Goal: Task Accomplishment & Management: Manage account settings

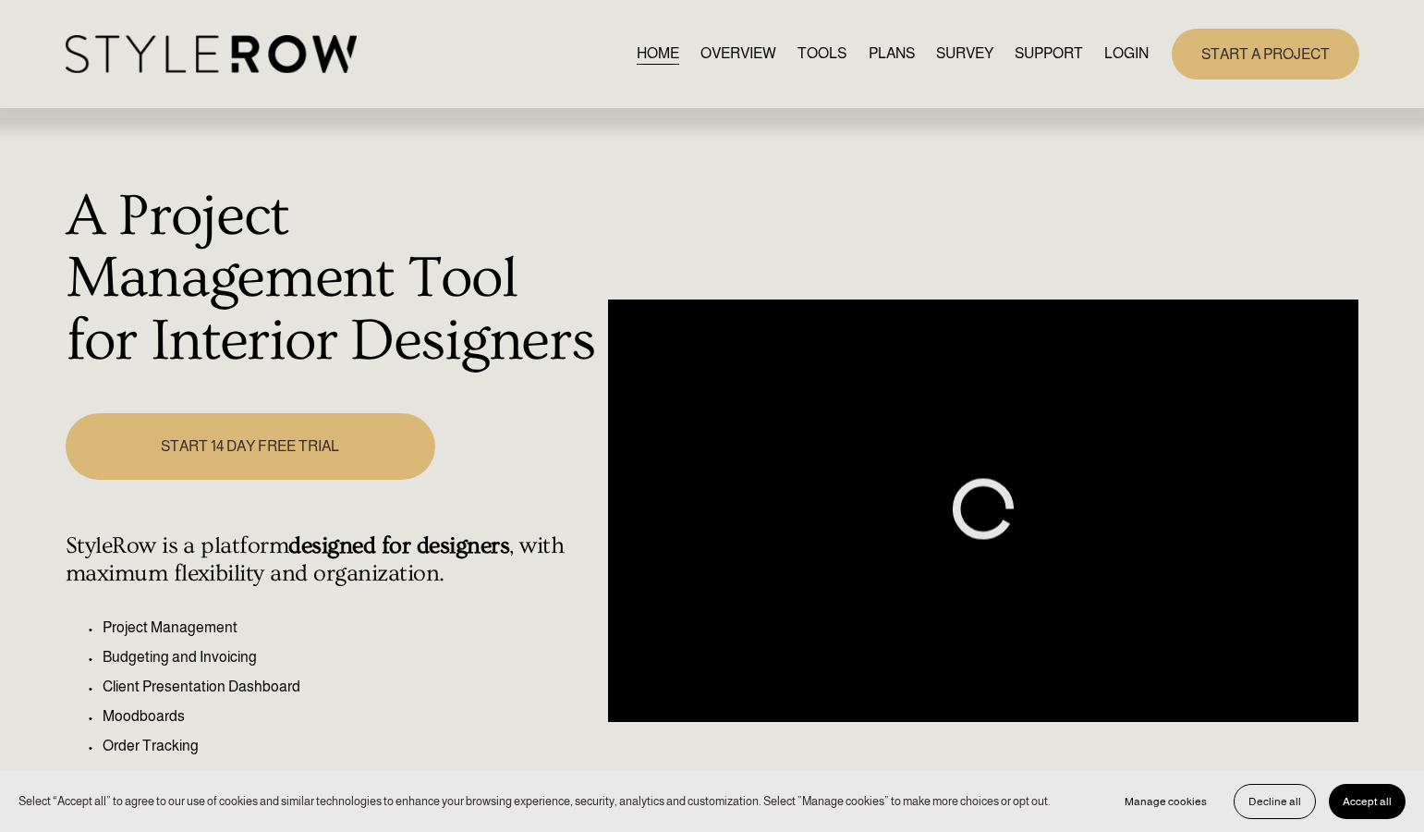
click at [1129, 53] on link "LOGIN" at bounding box center [1127, 54] width 44 height 25
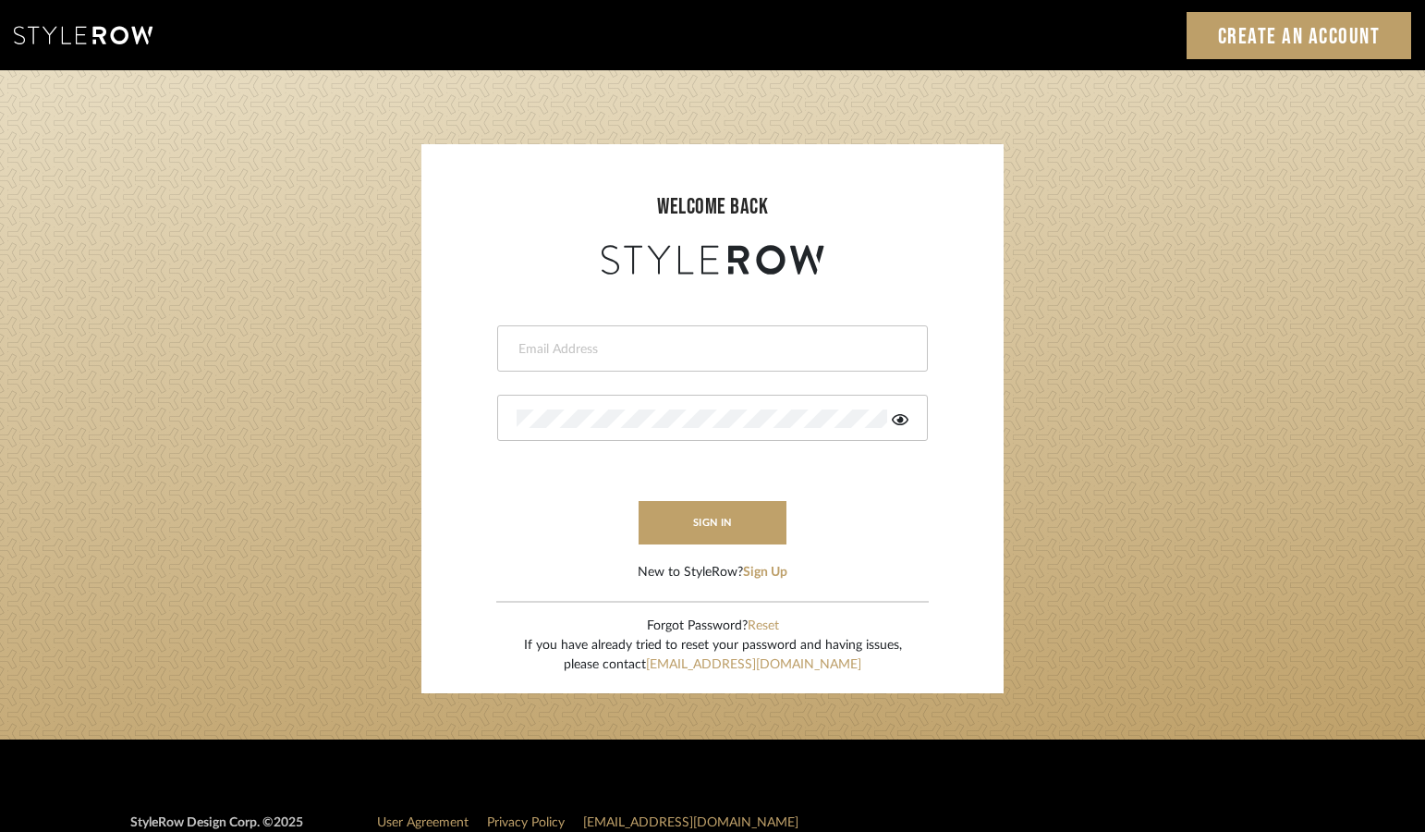
type input "jonna@jonnarobison.com"
drag, startPoint x: 0, startPoint y: 0, endPoint x: 705, endPoint y: 521, distance: 877.0
click at [705, 521] on button "sign in" at bounding box center [713, 522] width 148 height 43
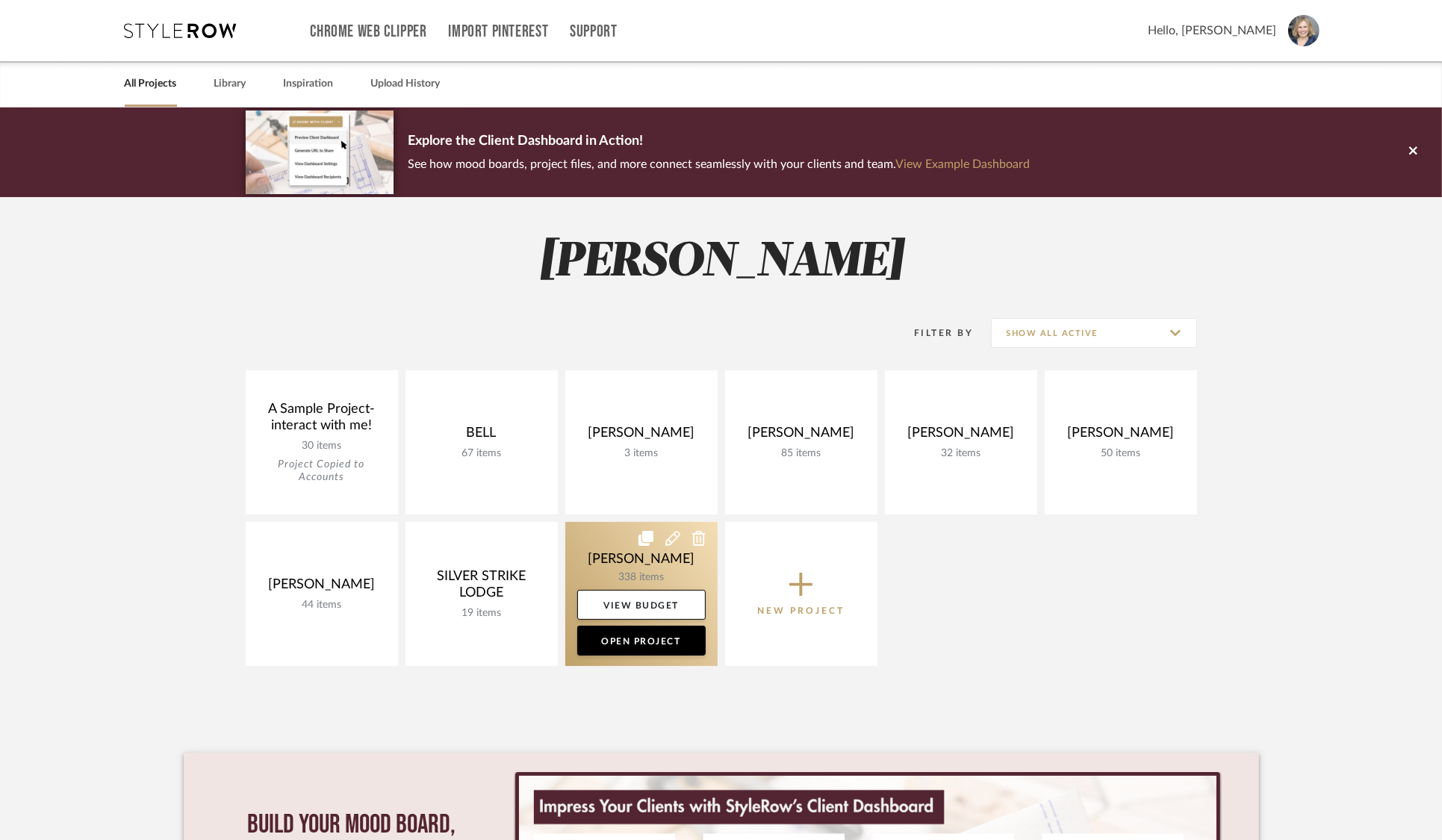
click at [648, 565] on link at bounding box center [641, 594] width 153 height 144
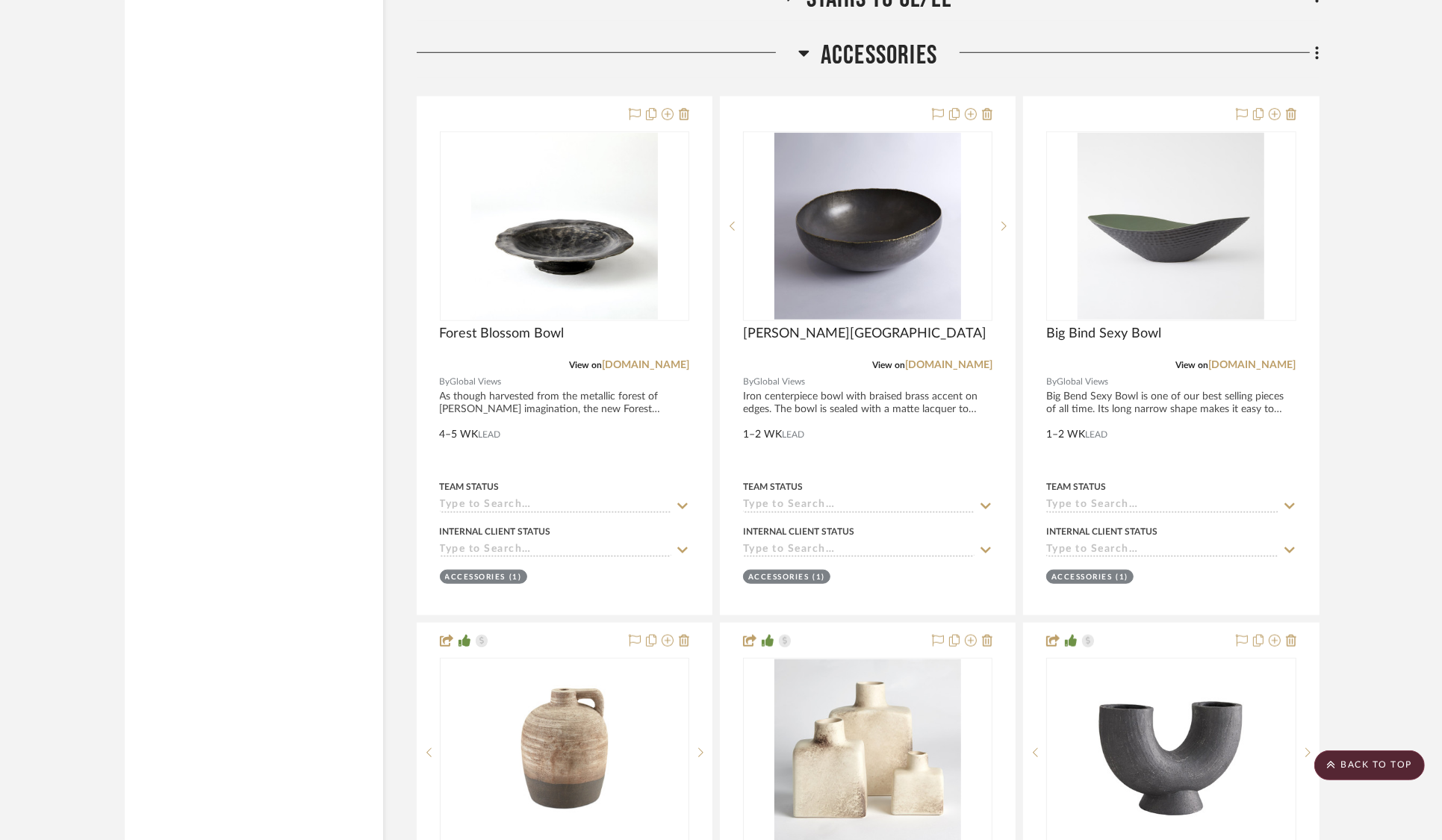
scroll to position [35856, 0]
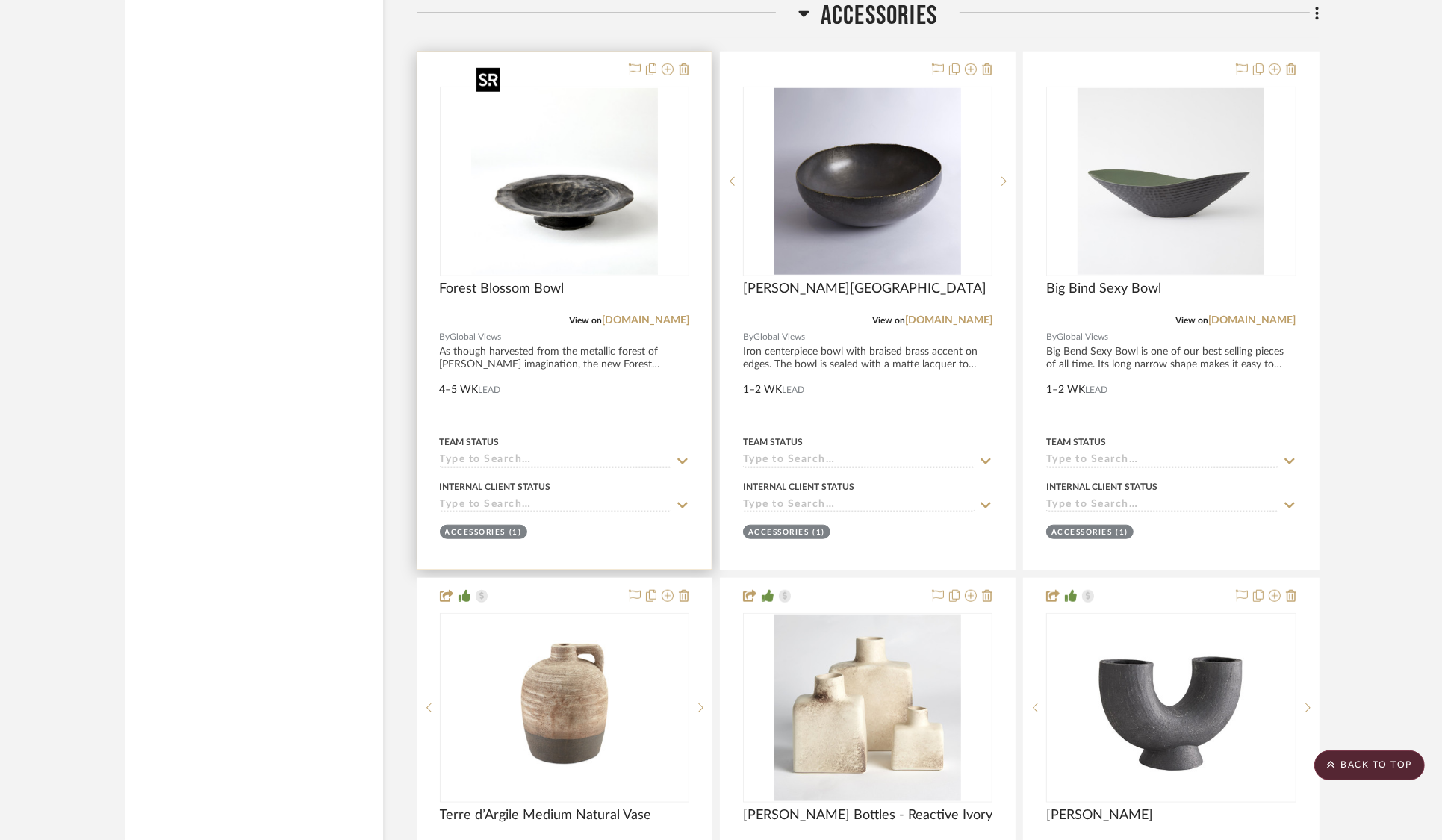
click at [591, 158] on img "0" at bounding box center [564, 181] width 187 height 187
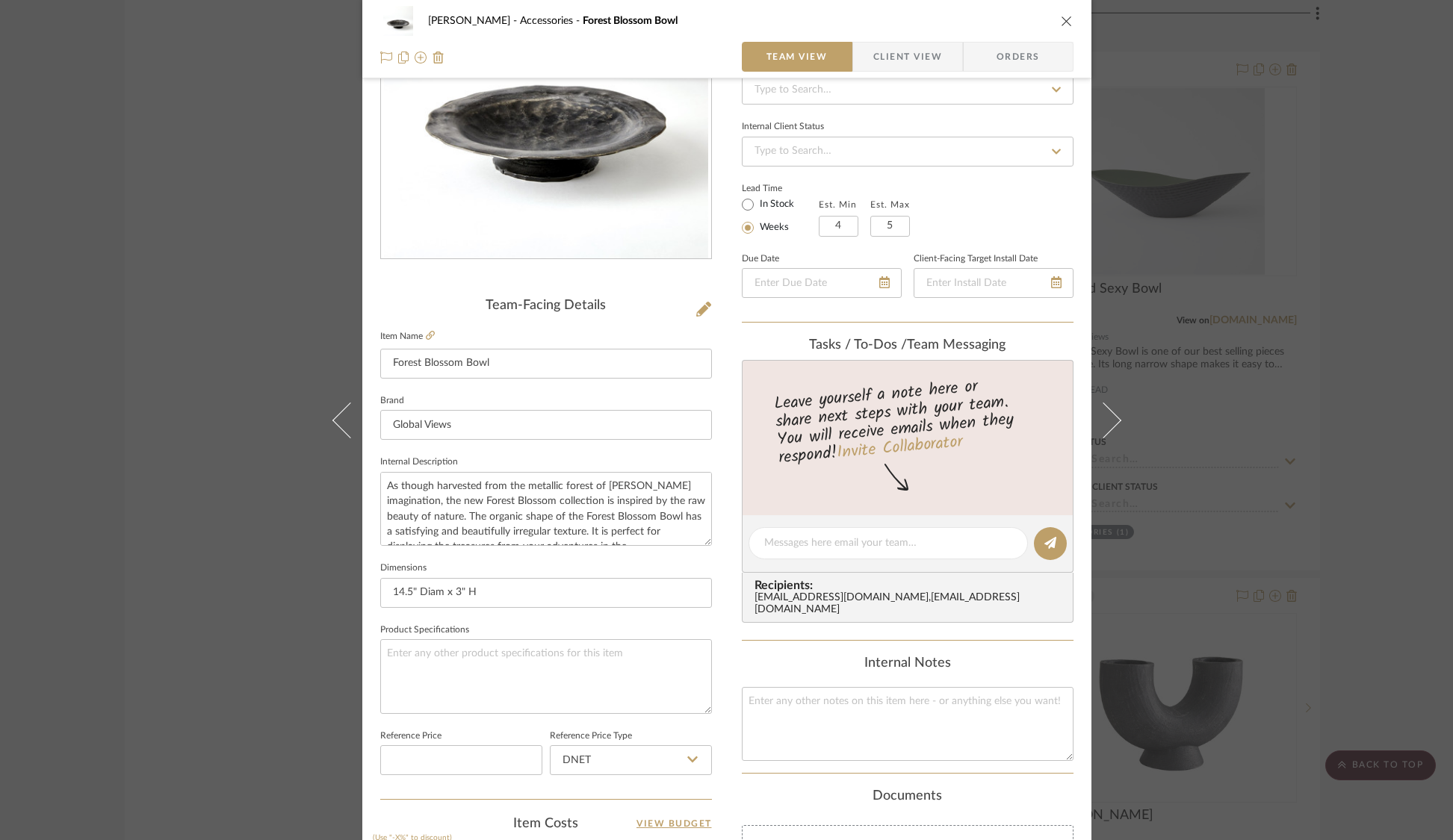
scroll to position [0, 0]
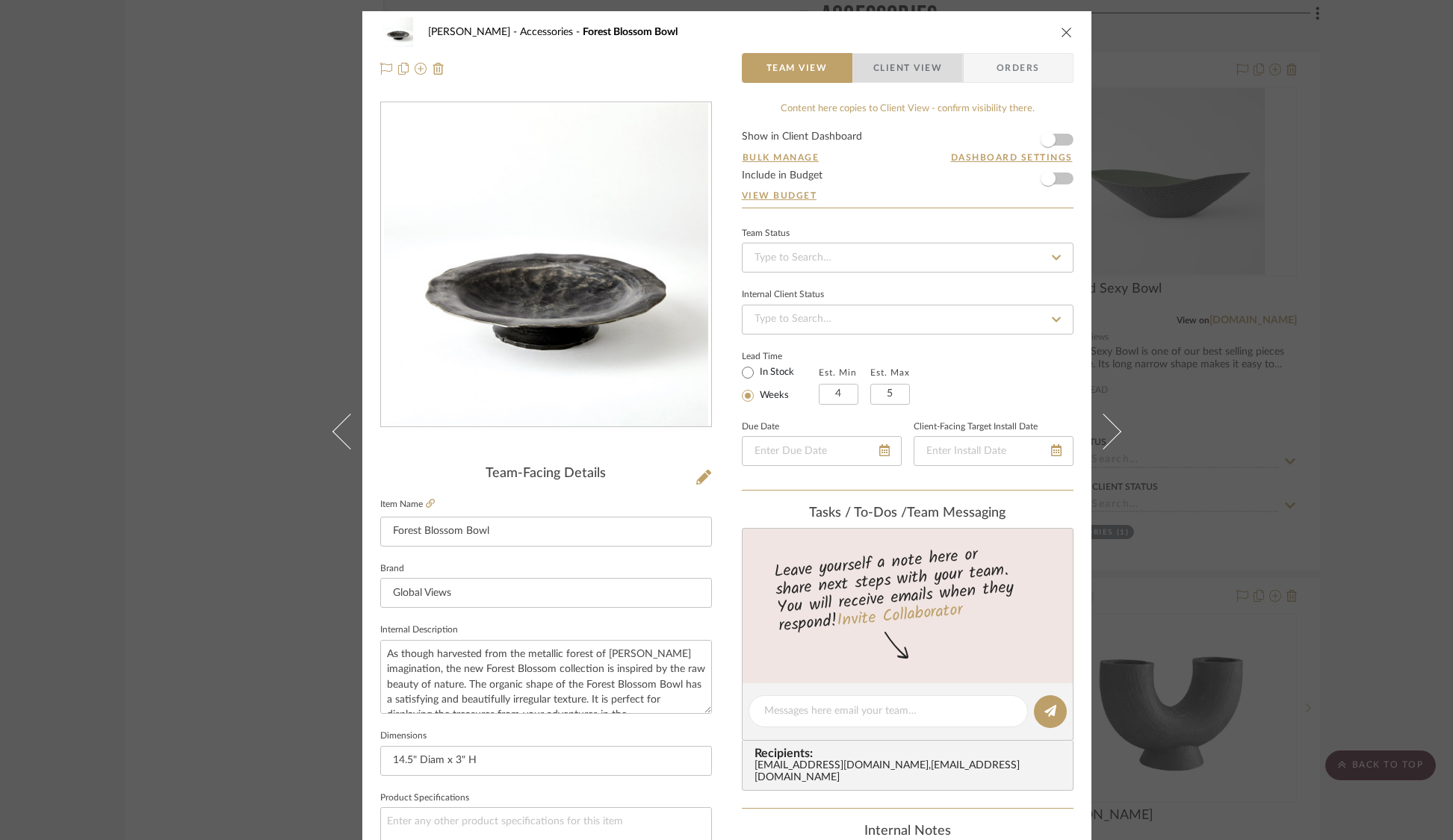
click at [902, 68] on span "Client View" at bounding box center [907, 68] width 69 height 30
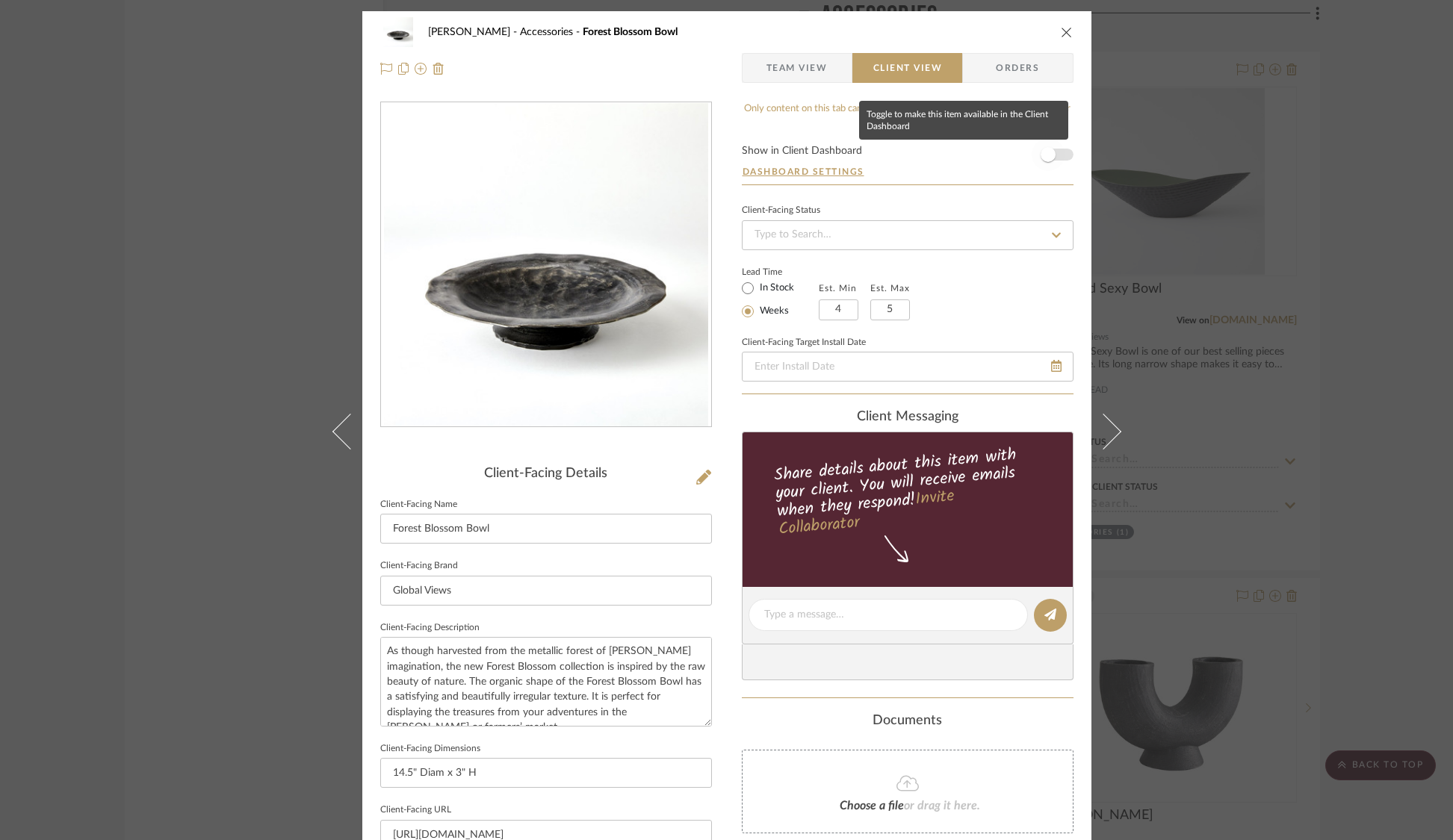
click at [1053, 157] on span "button" at bounding box center [1047, 154] width 33 height 33
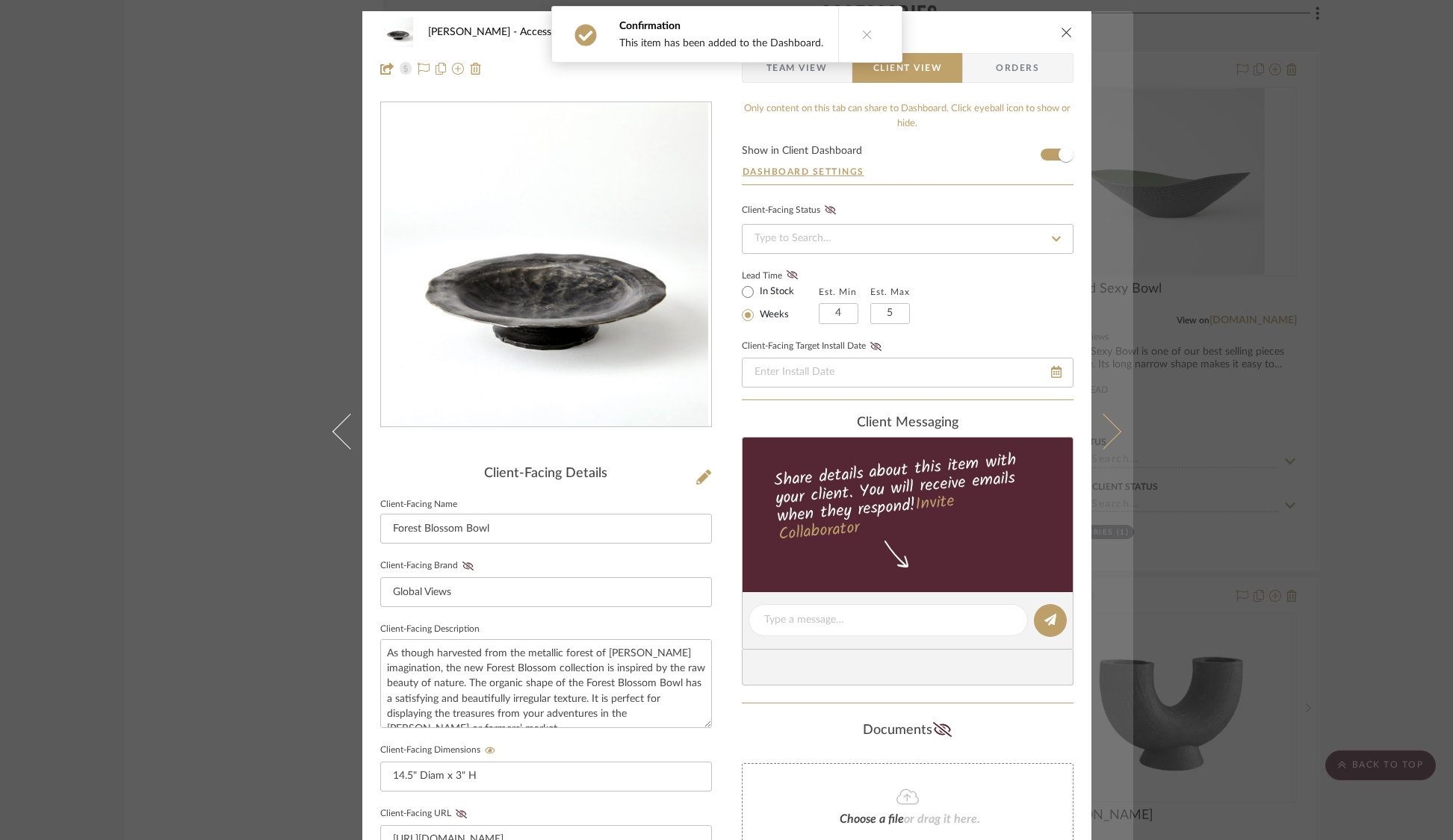
click at [1105, 433] on icon at bounding box center [1102, 430] width 36 height 36
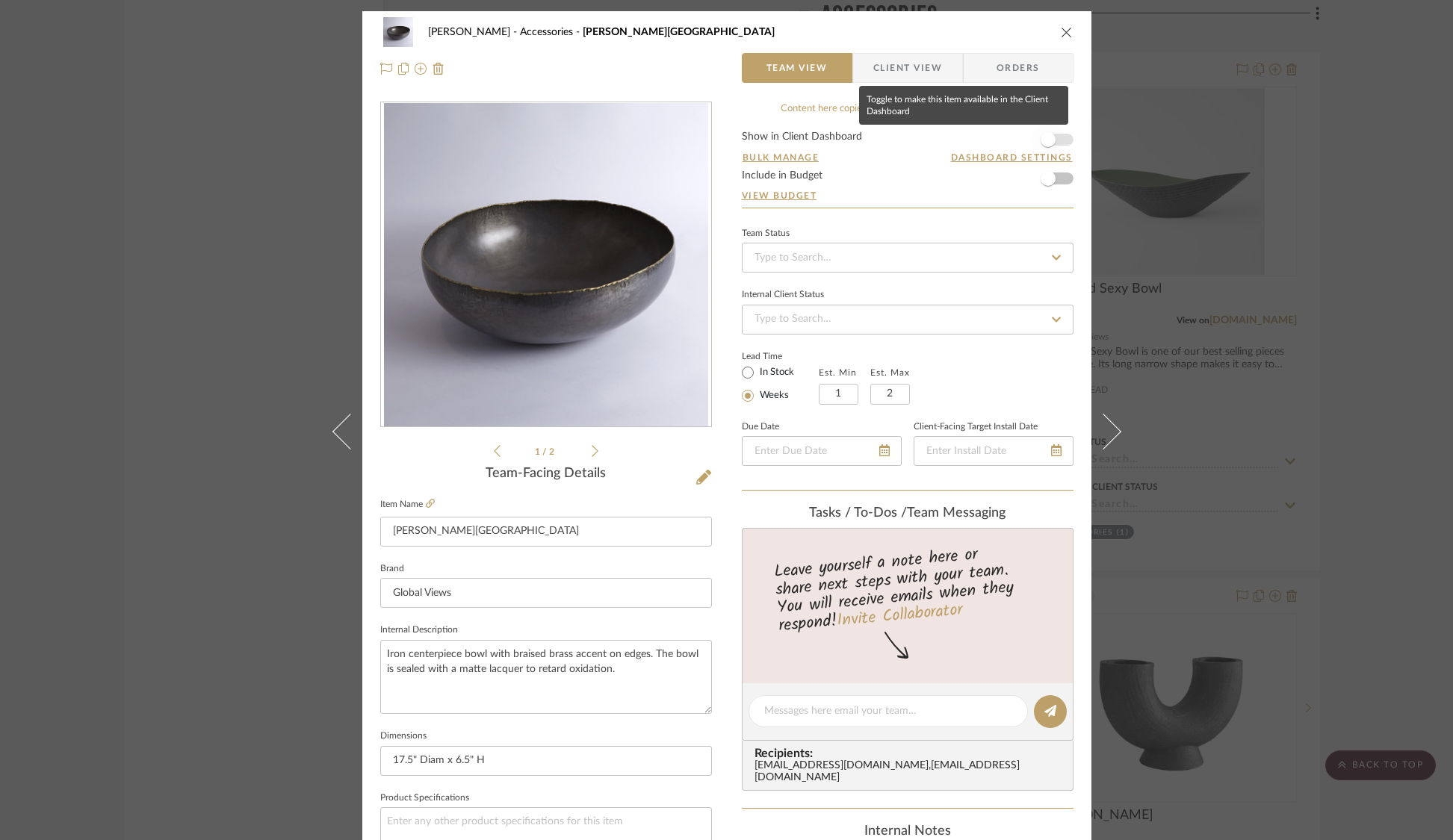
click at [1051, 143] on span "button" at bounding box center [1047, 140] width 33 height 33
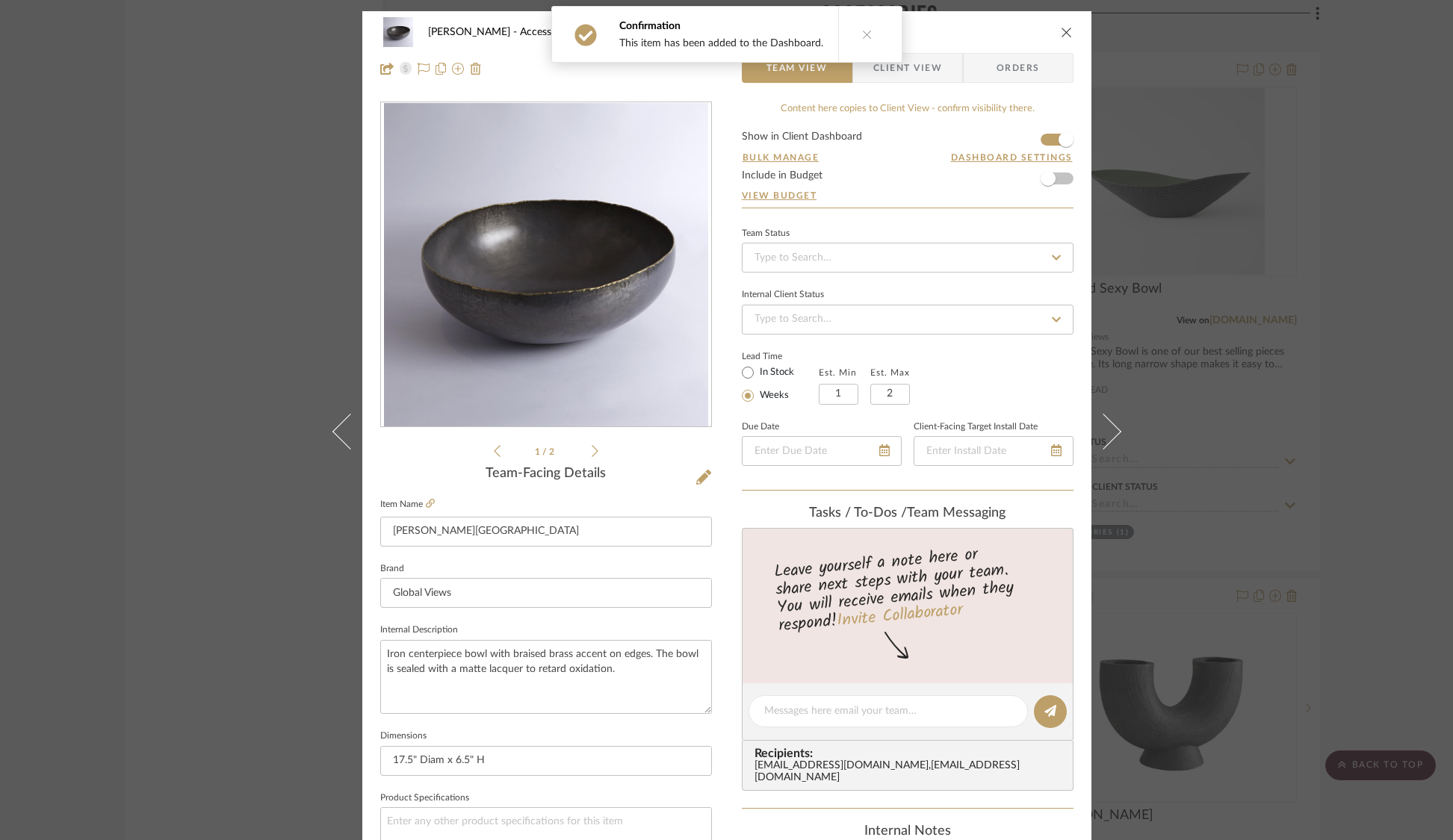
click at [913, 70] on span "Client View" at bounding box center [907, 68] width 69 height 30
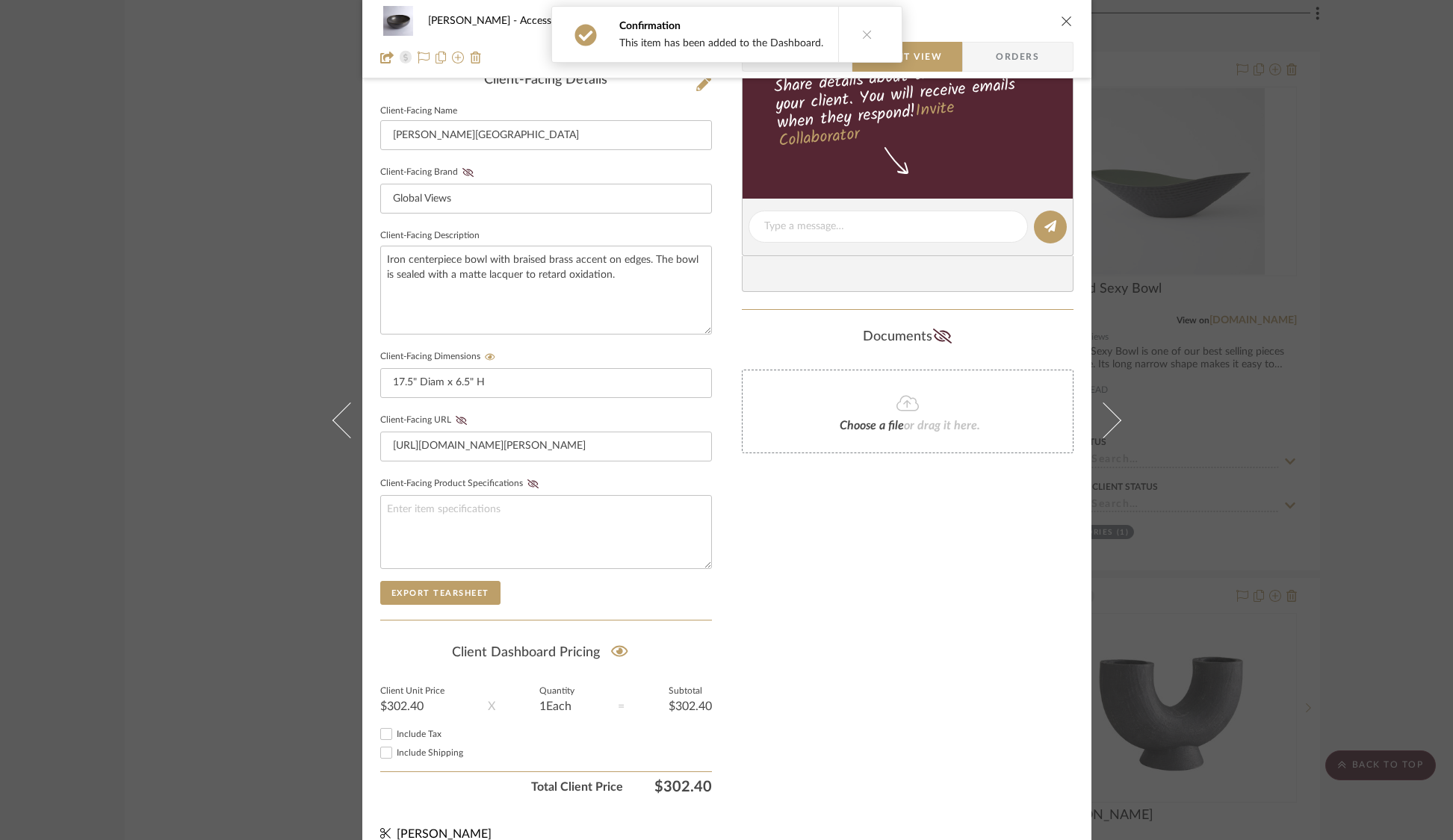
scroll to position [410, 0]
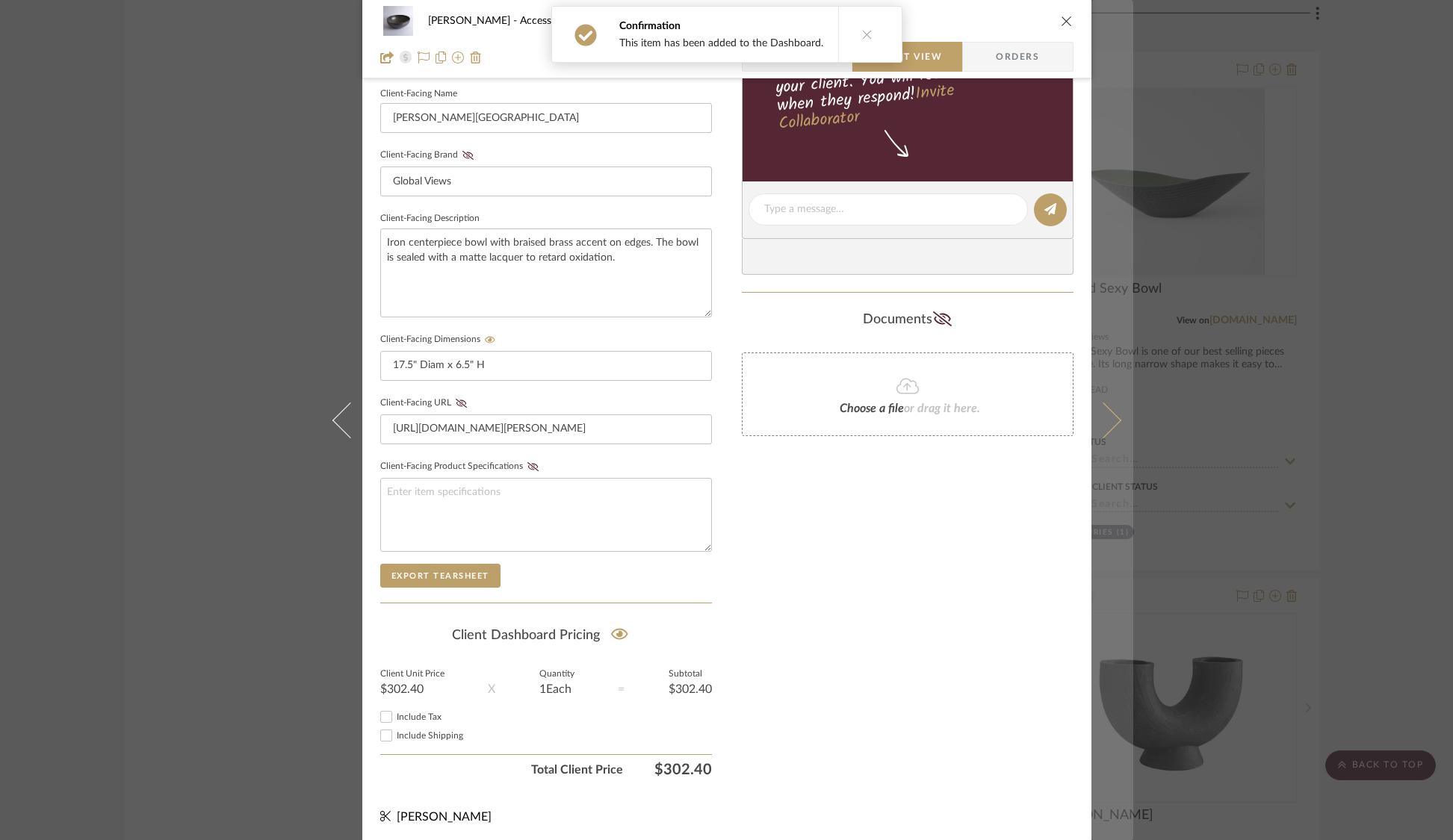
click at [1112, 425] on button at bounding box center [1112, 420] width 42 height 840
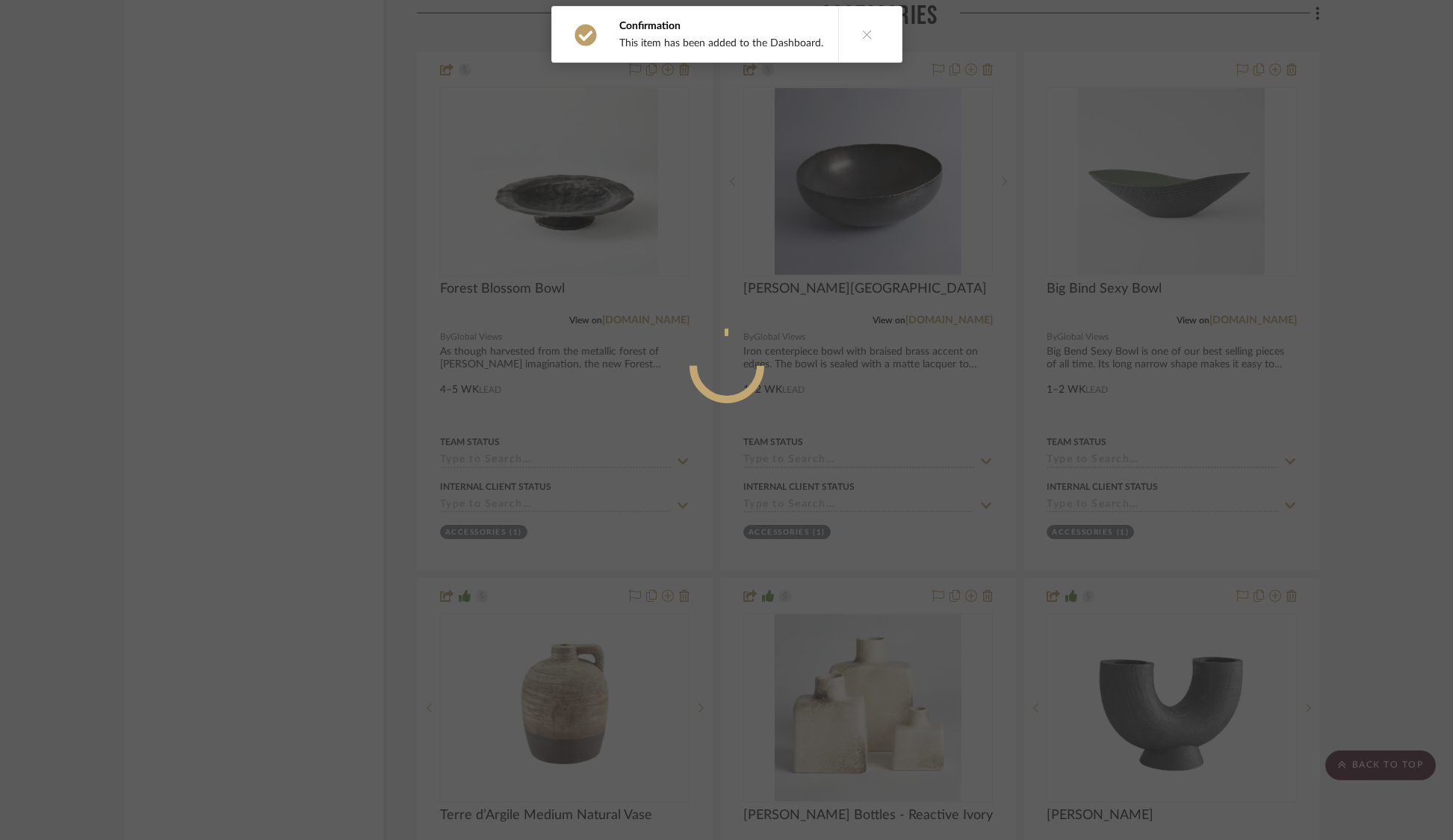
scroll to position [0, 0]
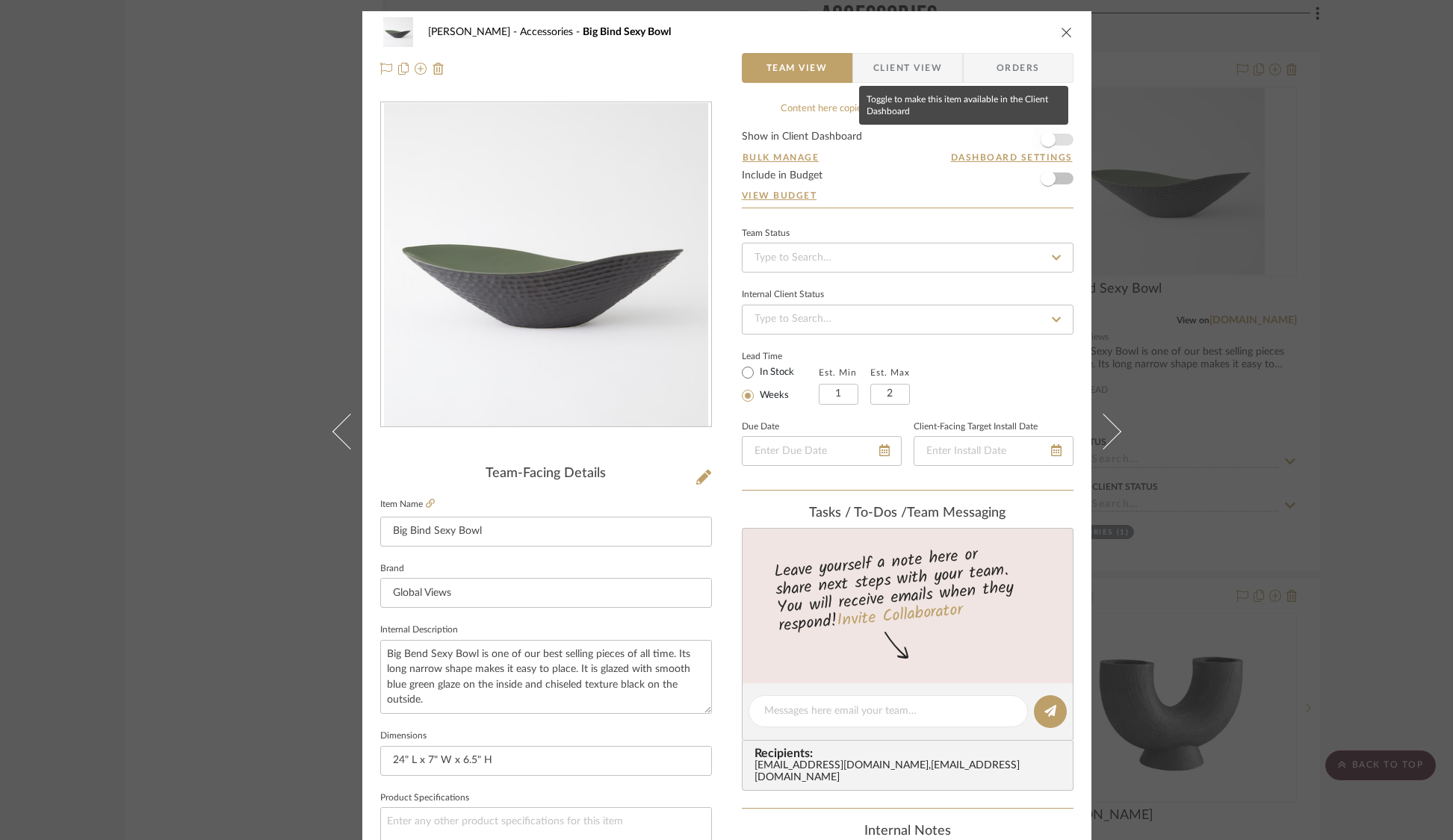
click at [1051, 143] on span "button" at bounding box center [1047, 140] width 33 height 33
click at [916, 69] on span "Client View" at bounding box center [907, 68] width 69 height 30
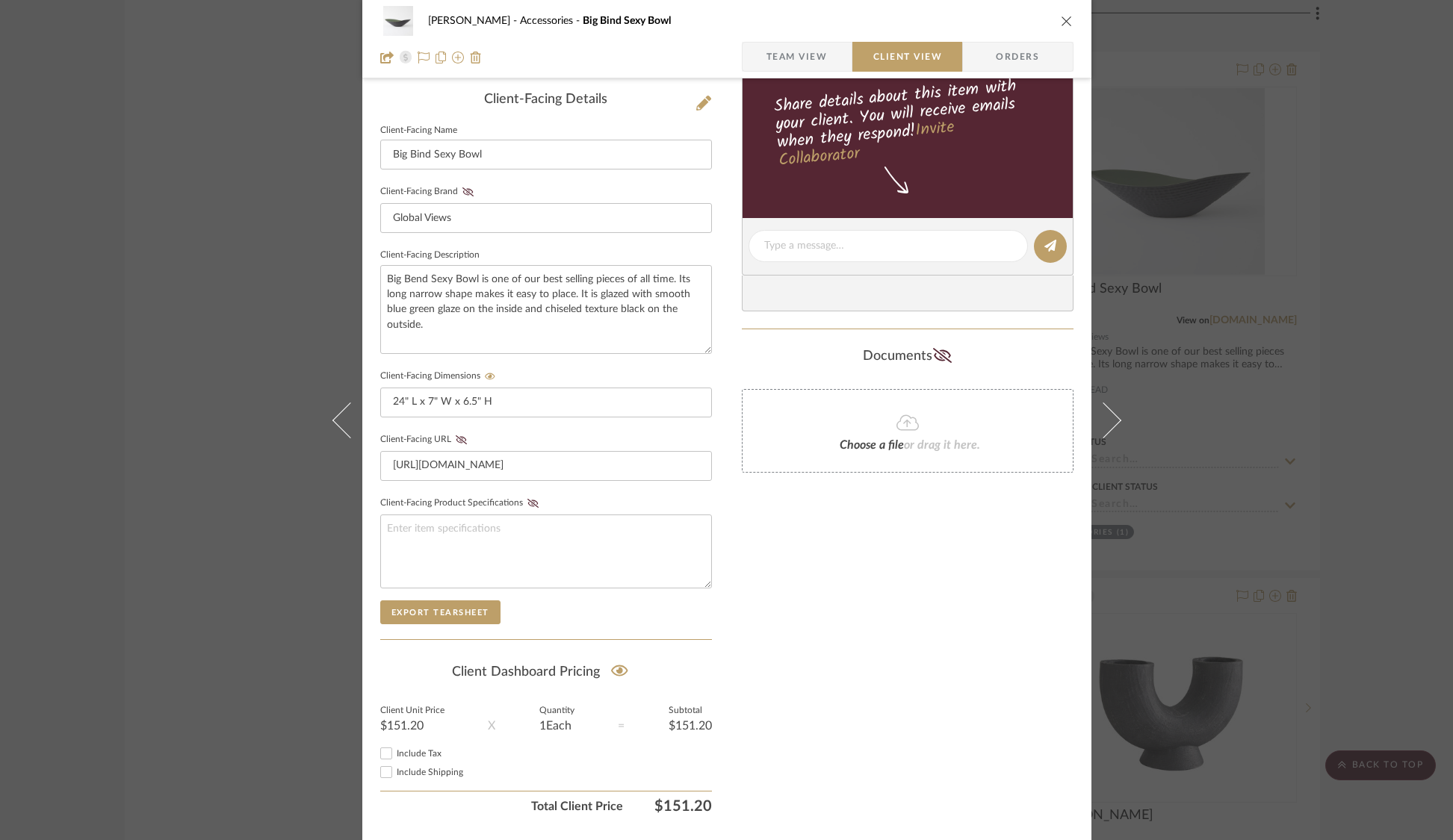
scroll to position [410, 0]
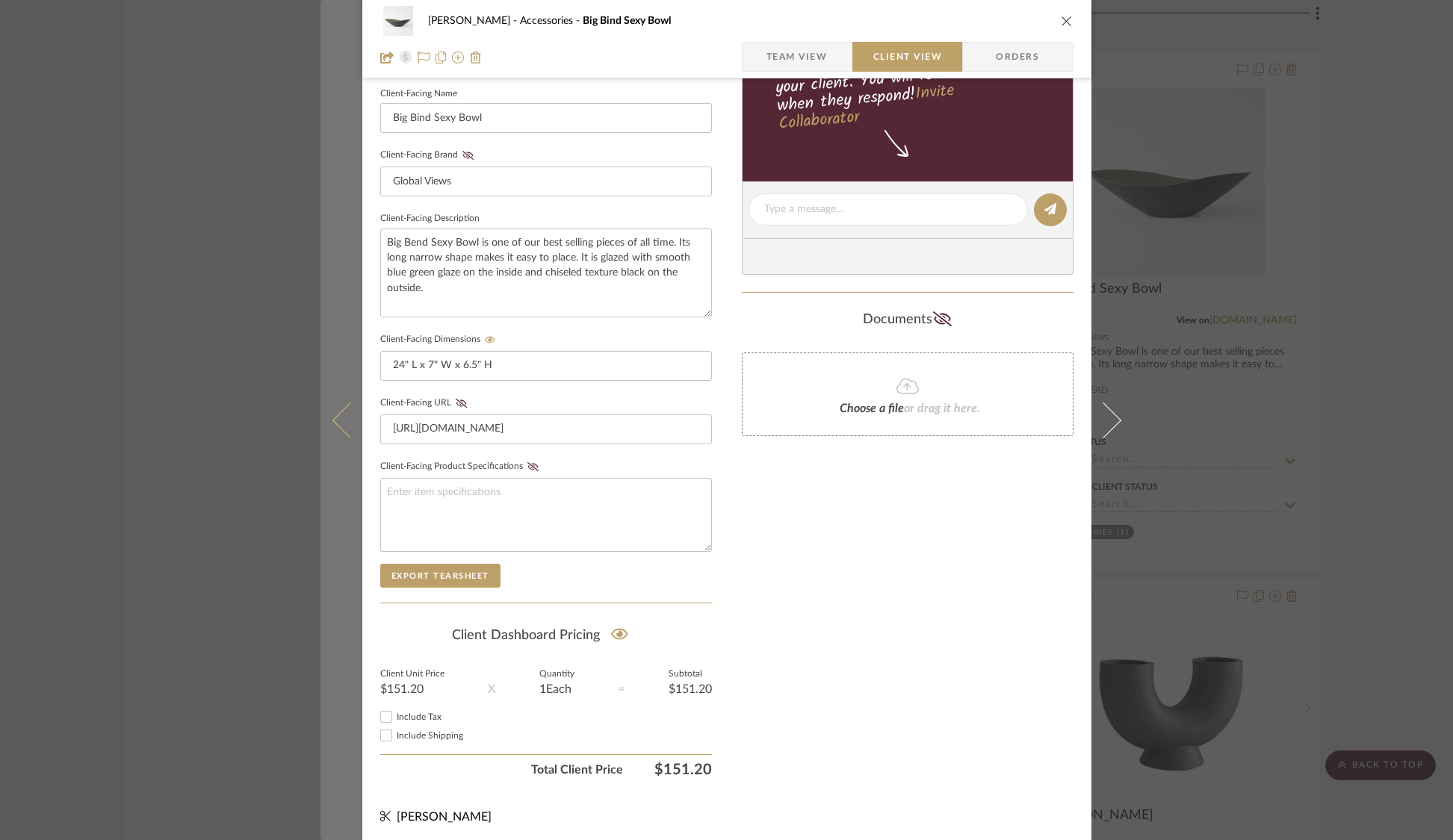
click at [327, 408] on button at bounding box center [342, 420] width 42 height 840
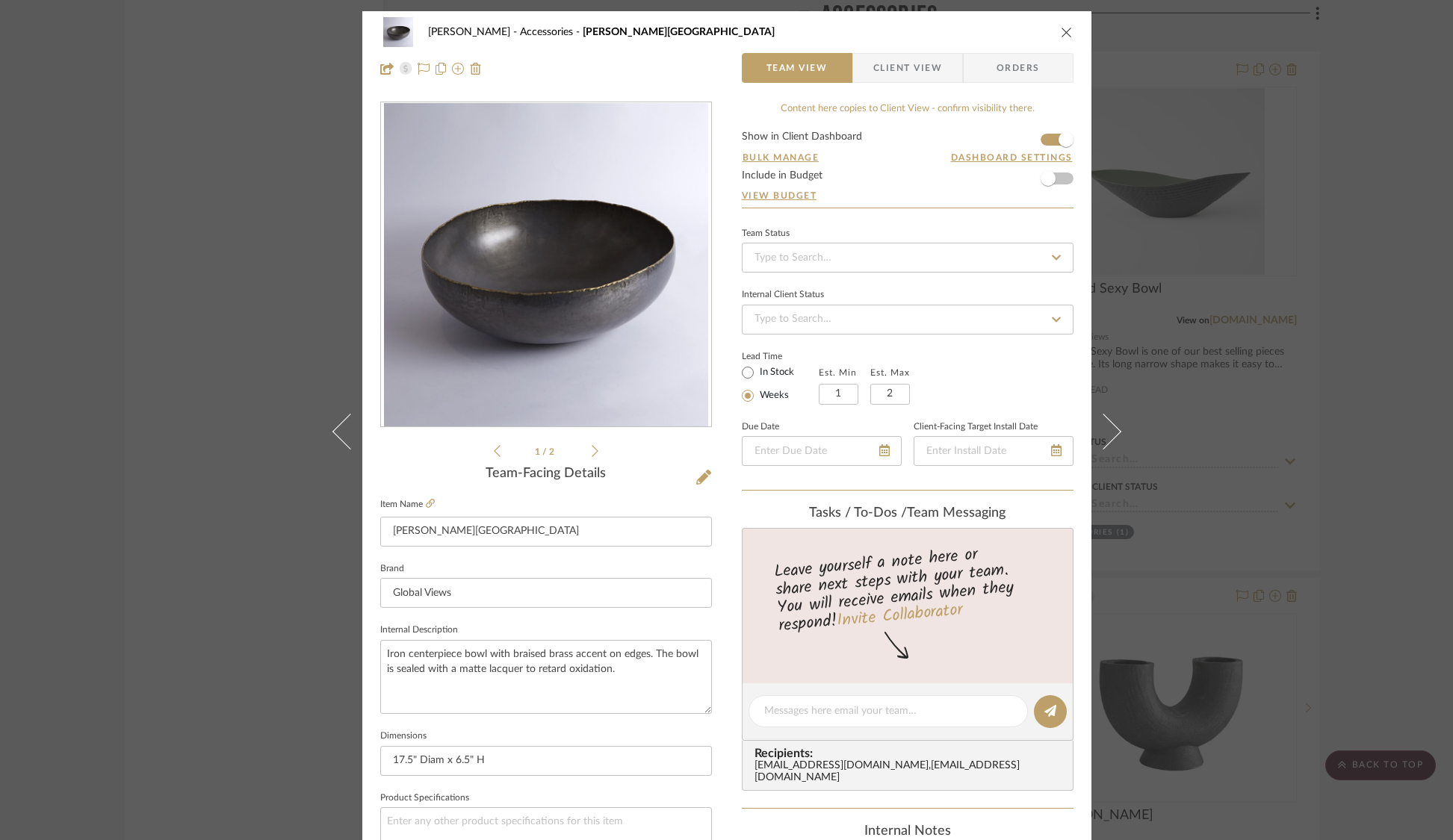
click at [884, 65] on span "Client View" at bounding box center [907, 68] width 69 height 30
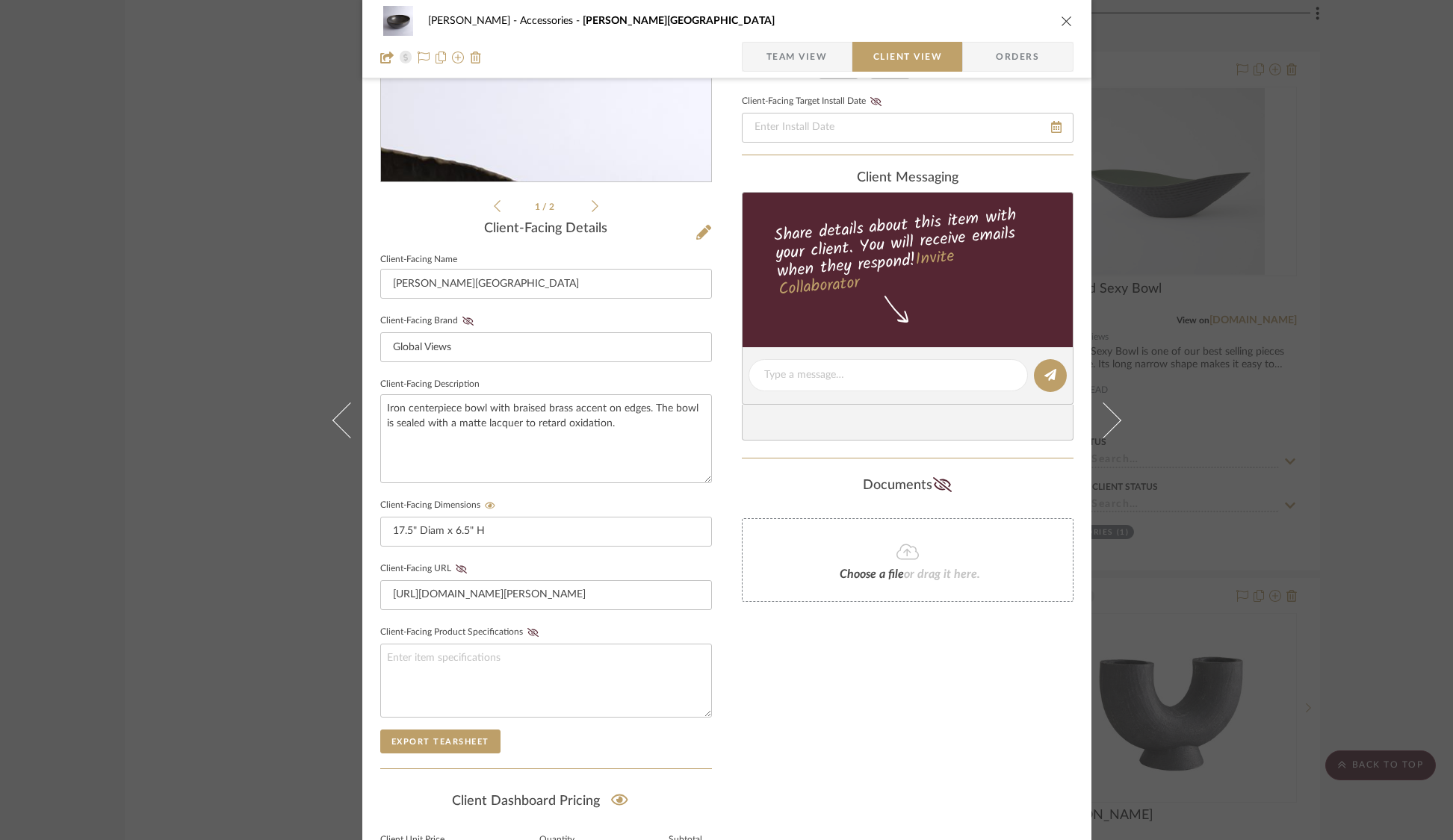
scroll to position [410, 0]
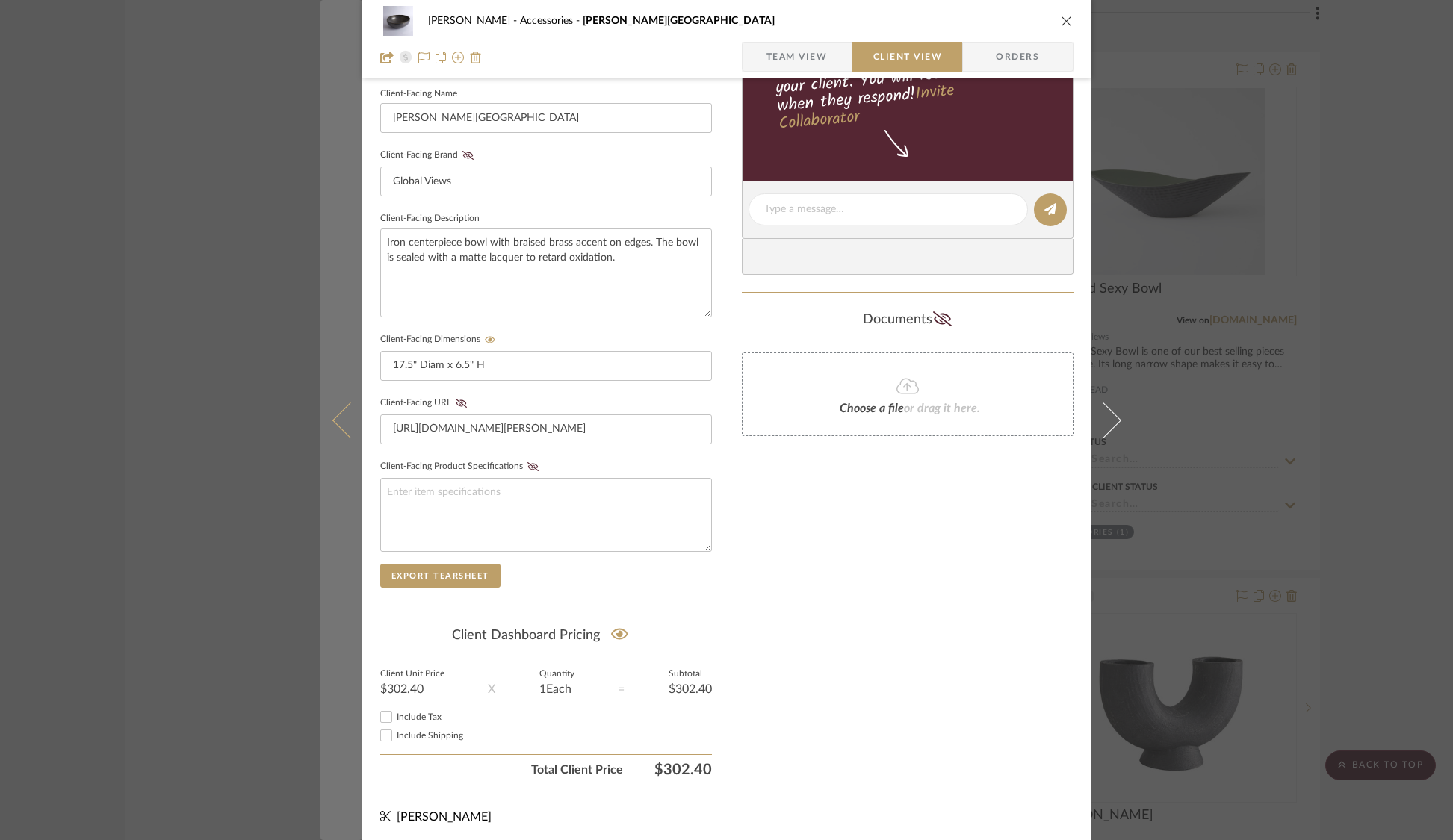
click at [339, 424] on icon at bounding box center [349, 419] width 36 height 36
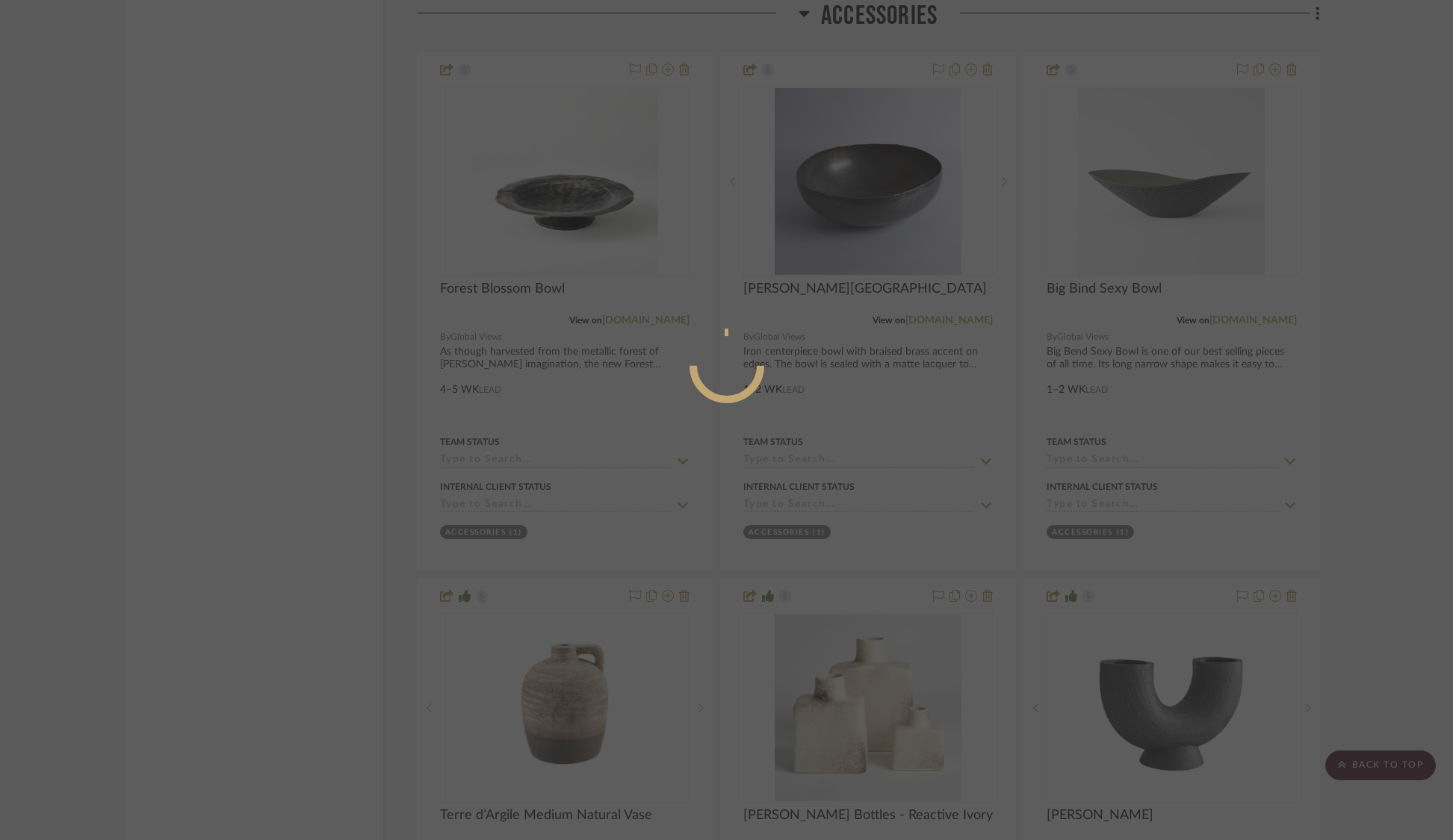
scroll to position [0, 0]
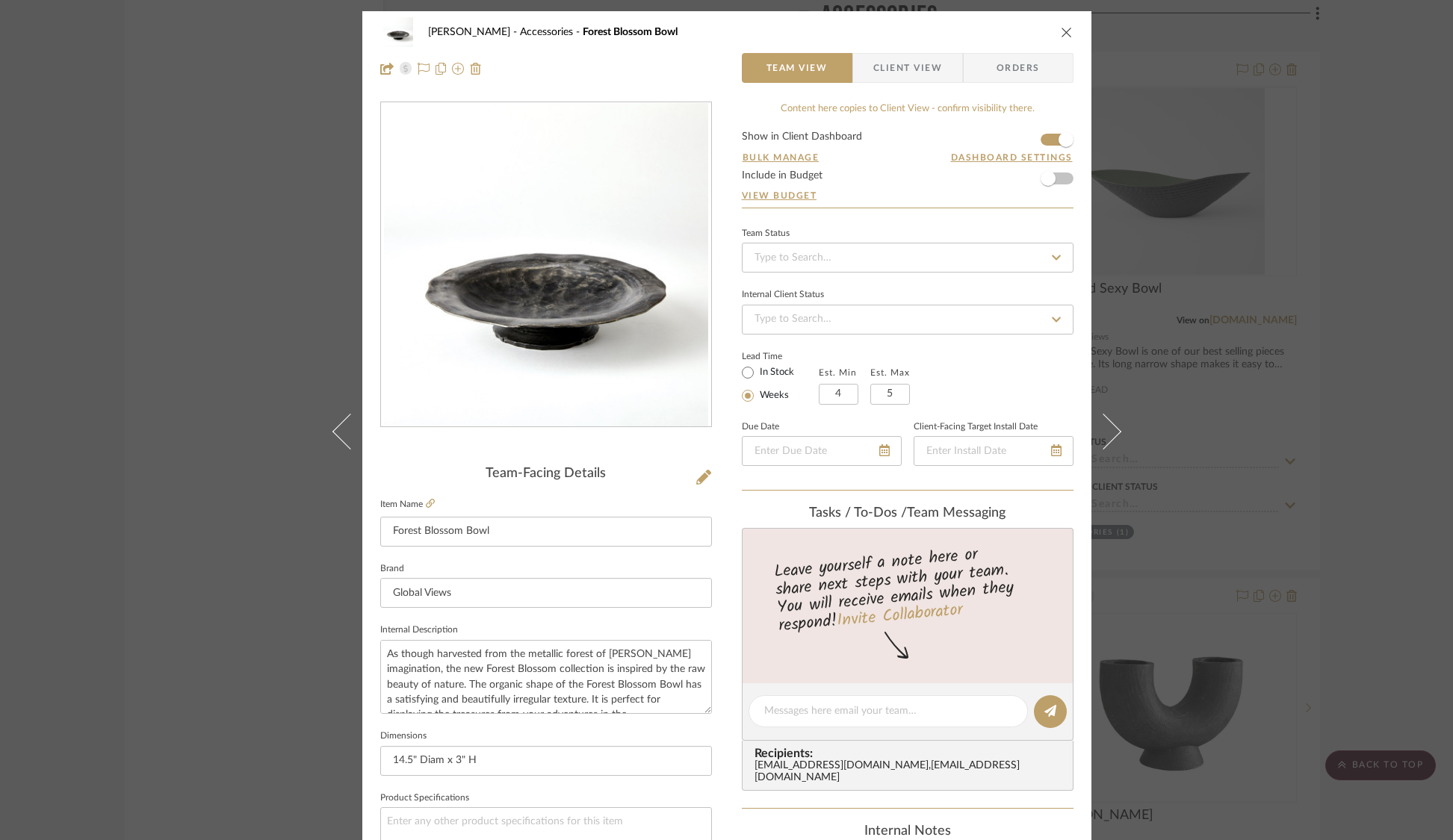
click at [918, 62] on span "Client View" at bounding box center [907, 68] width 69 height 30
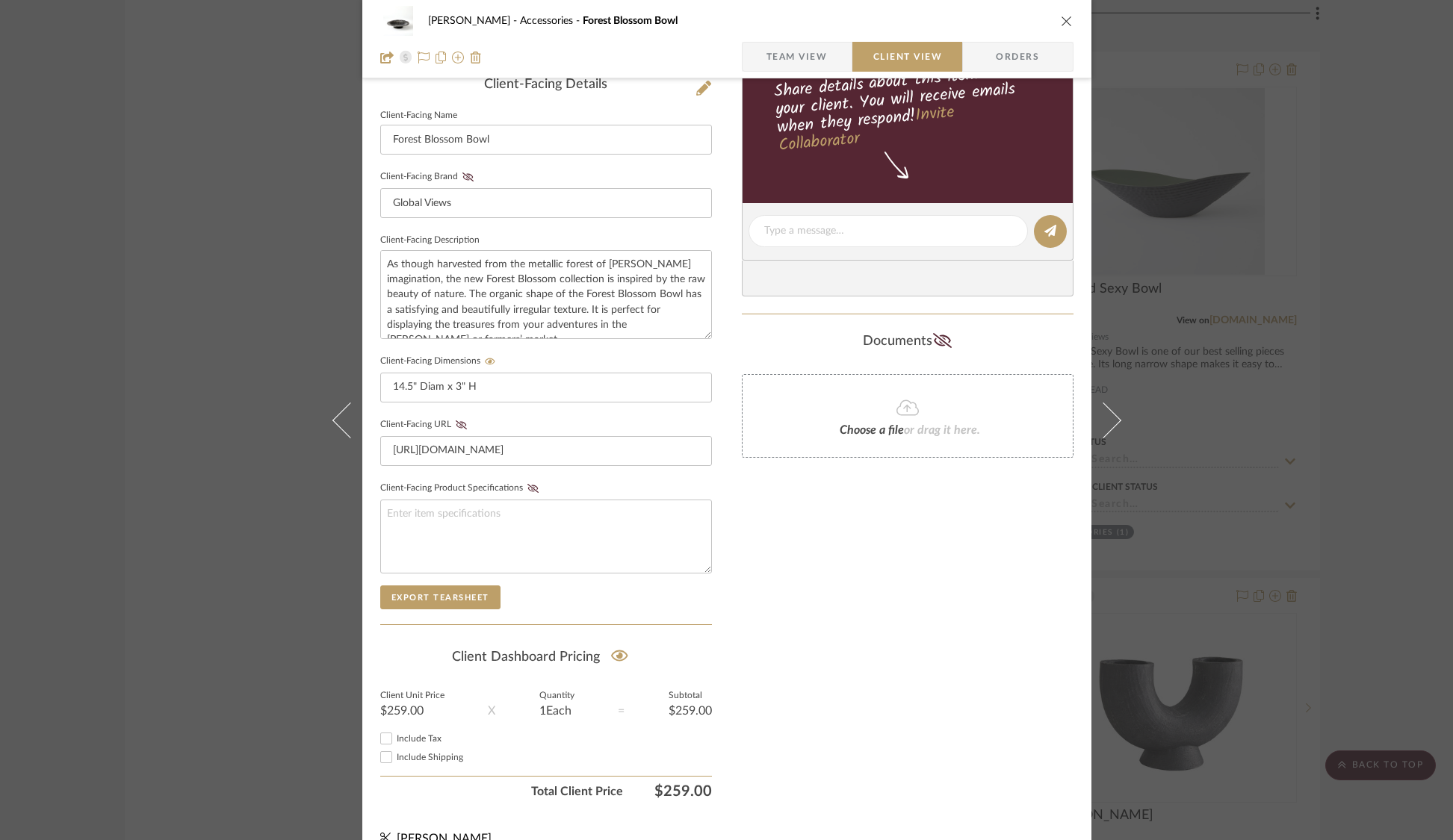
scroll to position [410, 0]
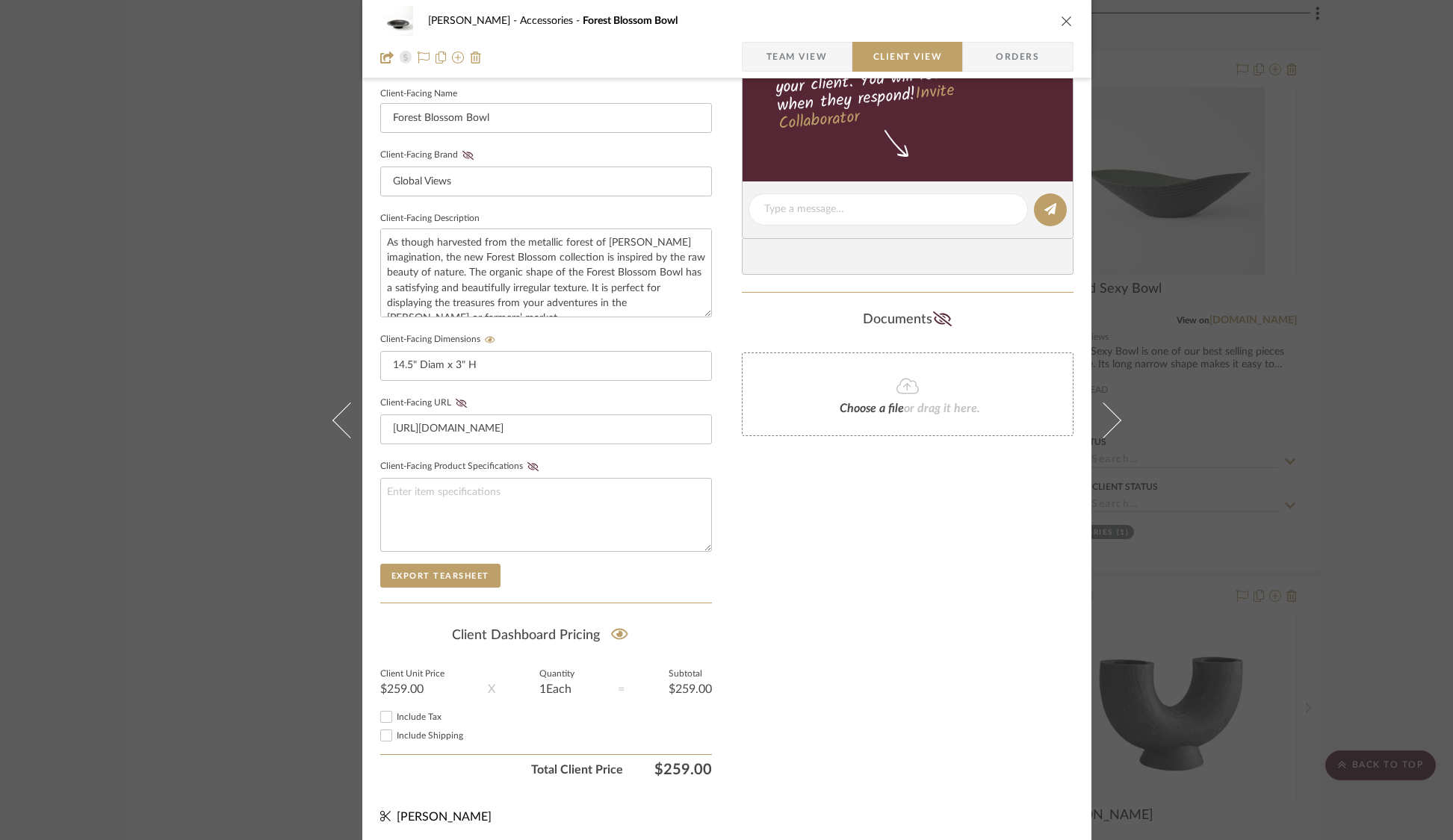
click at [1313, 232] on div "STERN Accessories Forest Blossom Bowl Team View Client View Orders Client-Facin…" at bounding box center [726, 420] width 1453 height 840
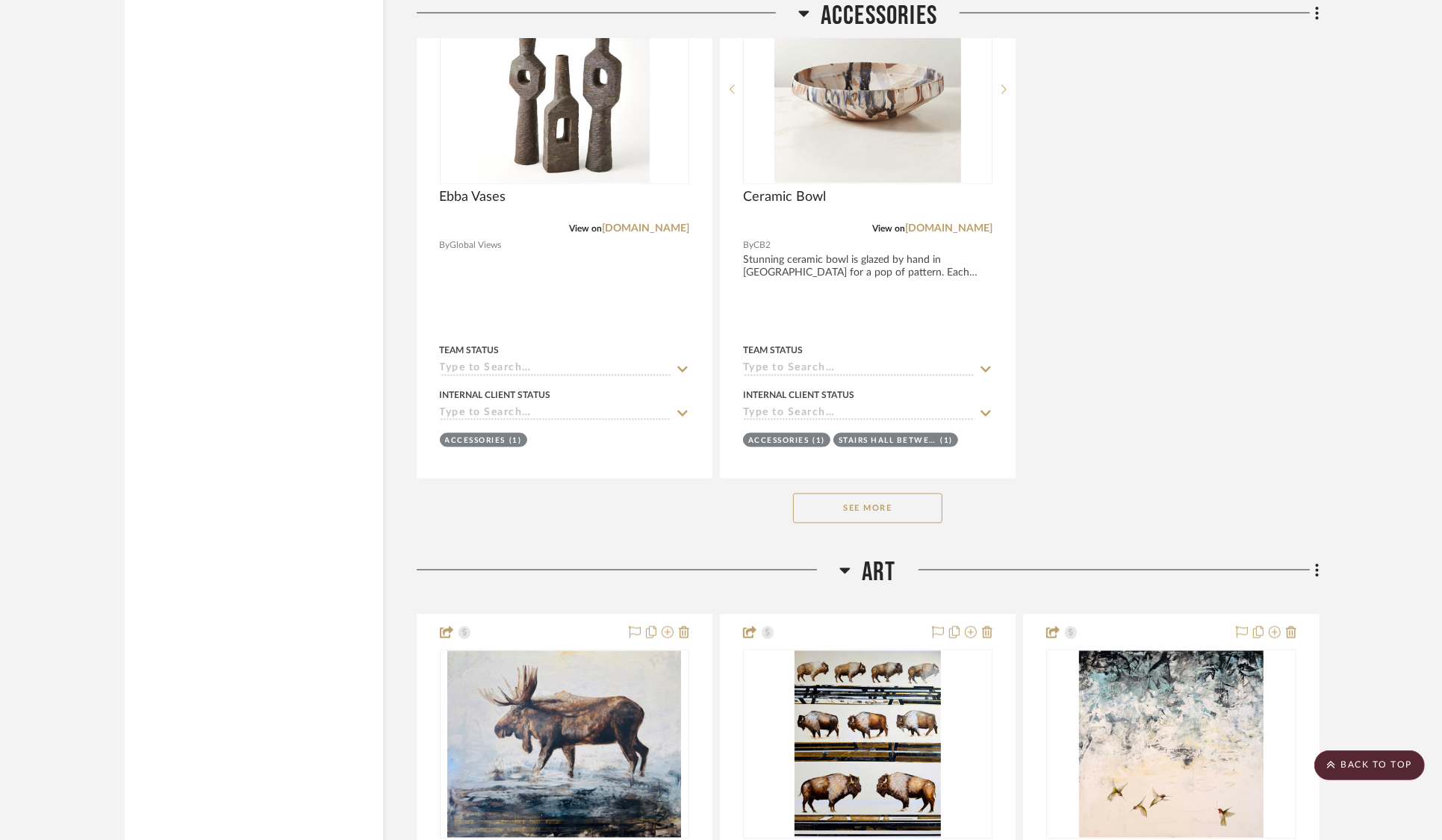
scroll to position [37138, 0]
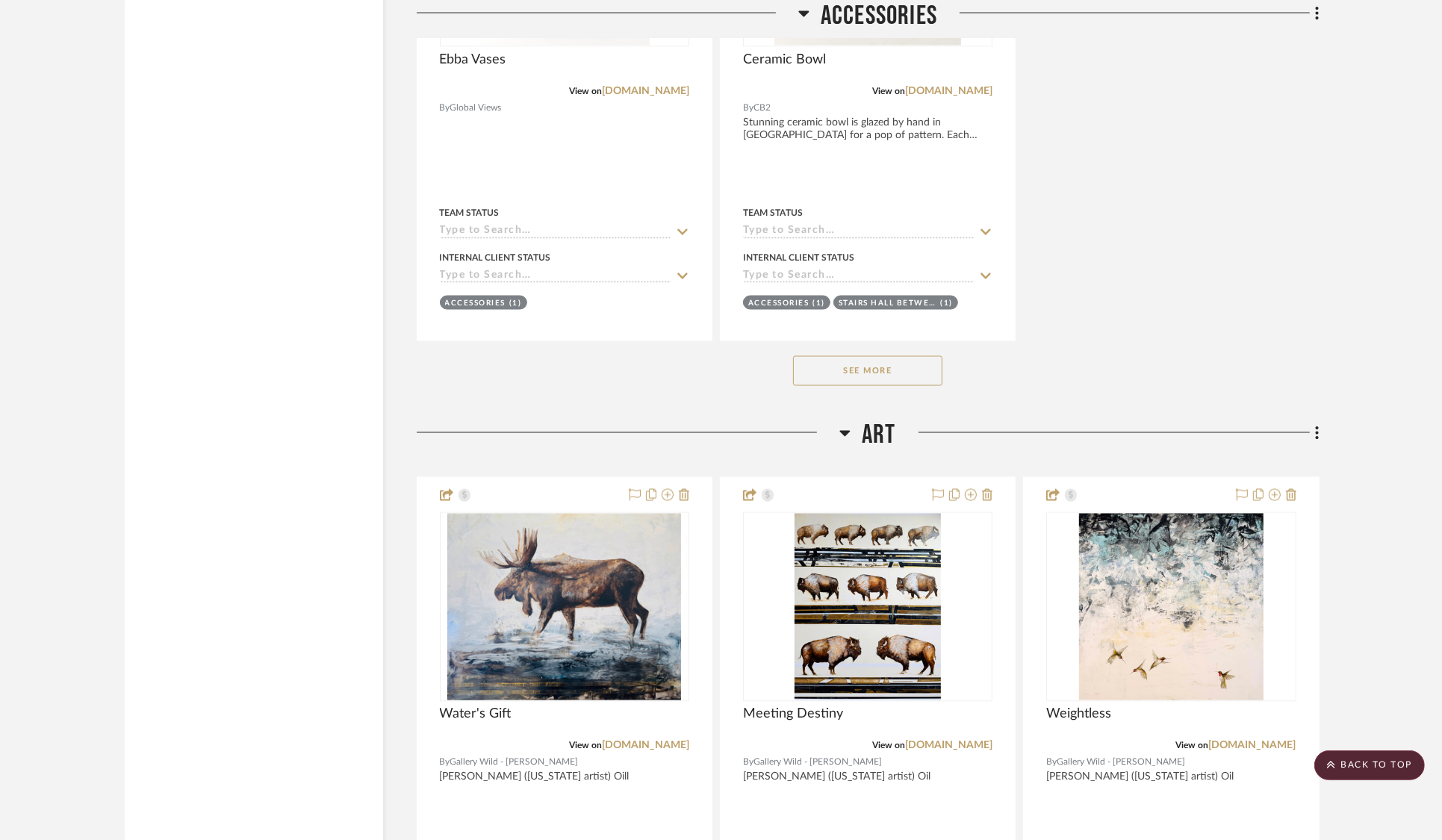
click at [918, 356] on button "See More" at bounding box center [868, 371] width 149 height 30
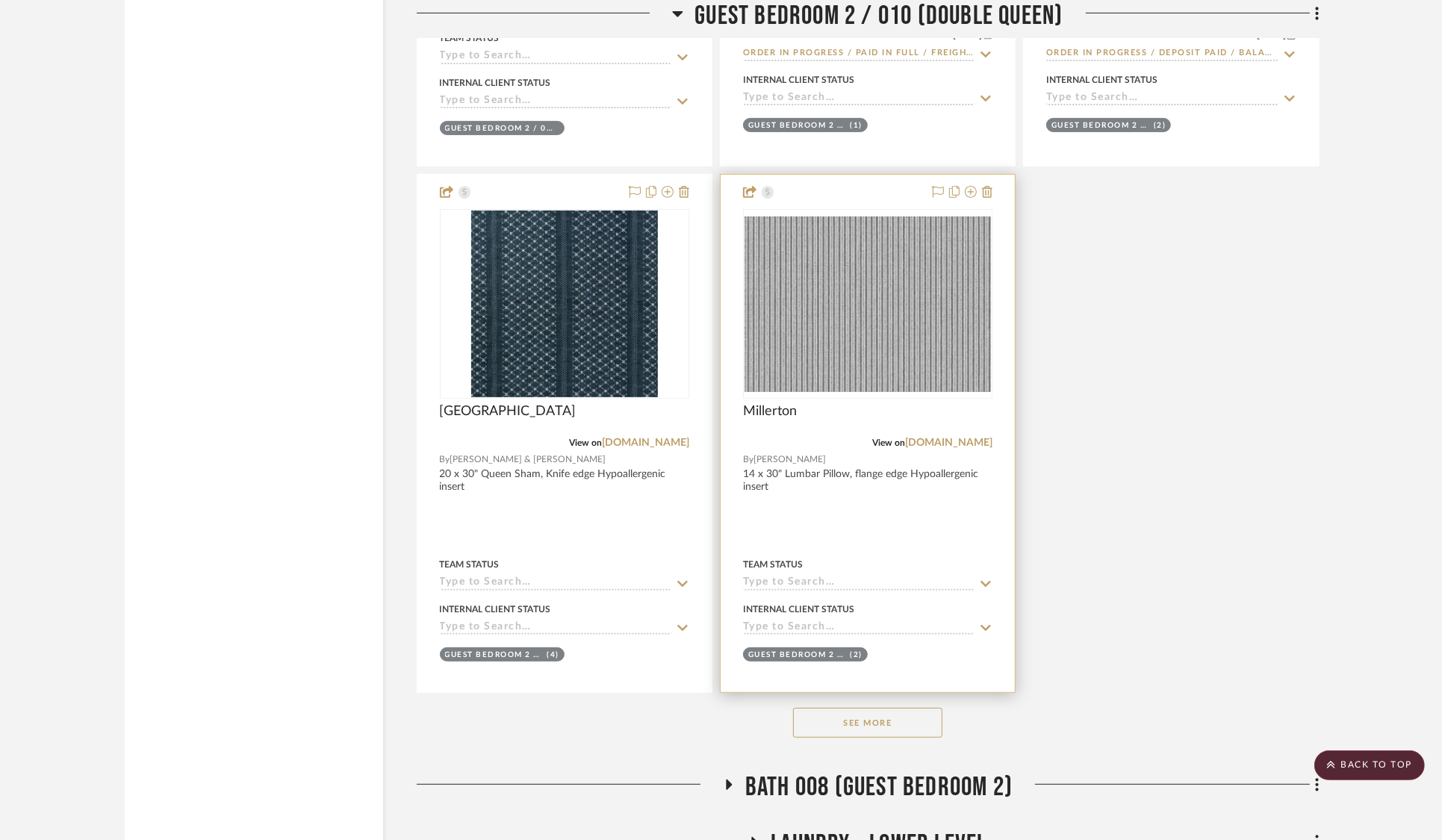
scroll to position [29392, 0]
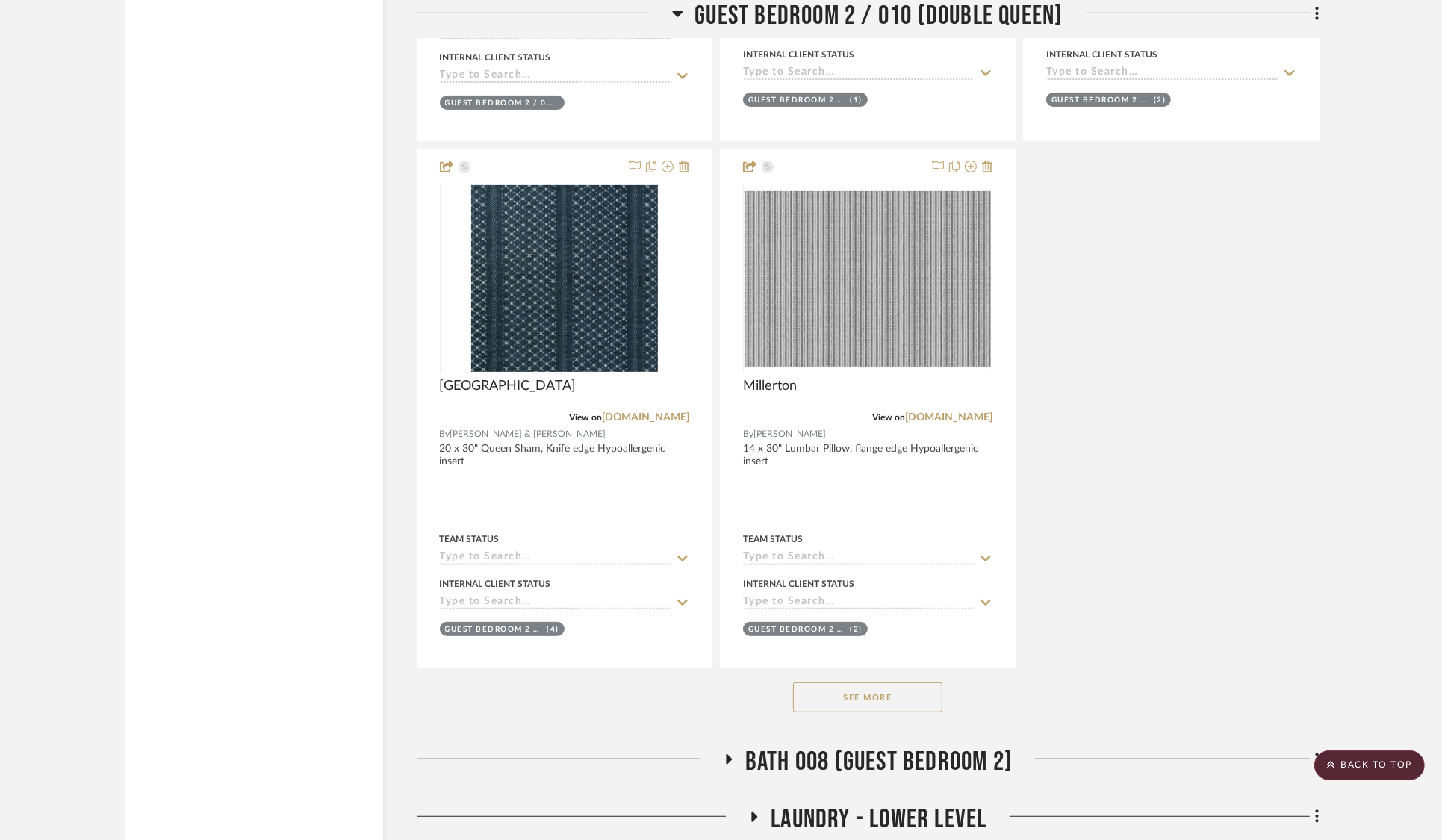
click at [869, 682] on button "See More" at bounding box center [868, 697] width 149 height 30
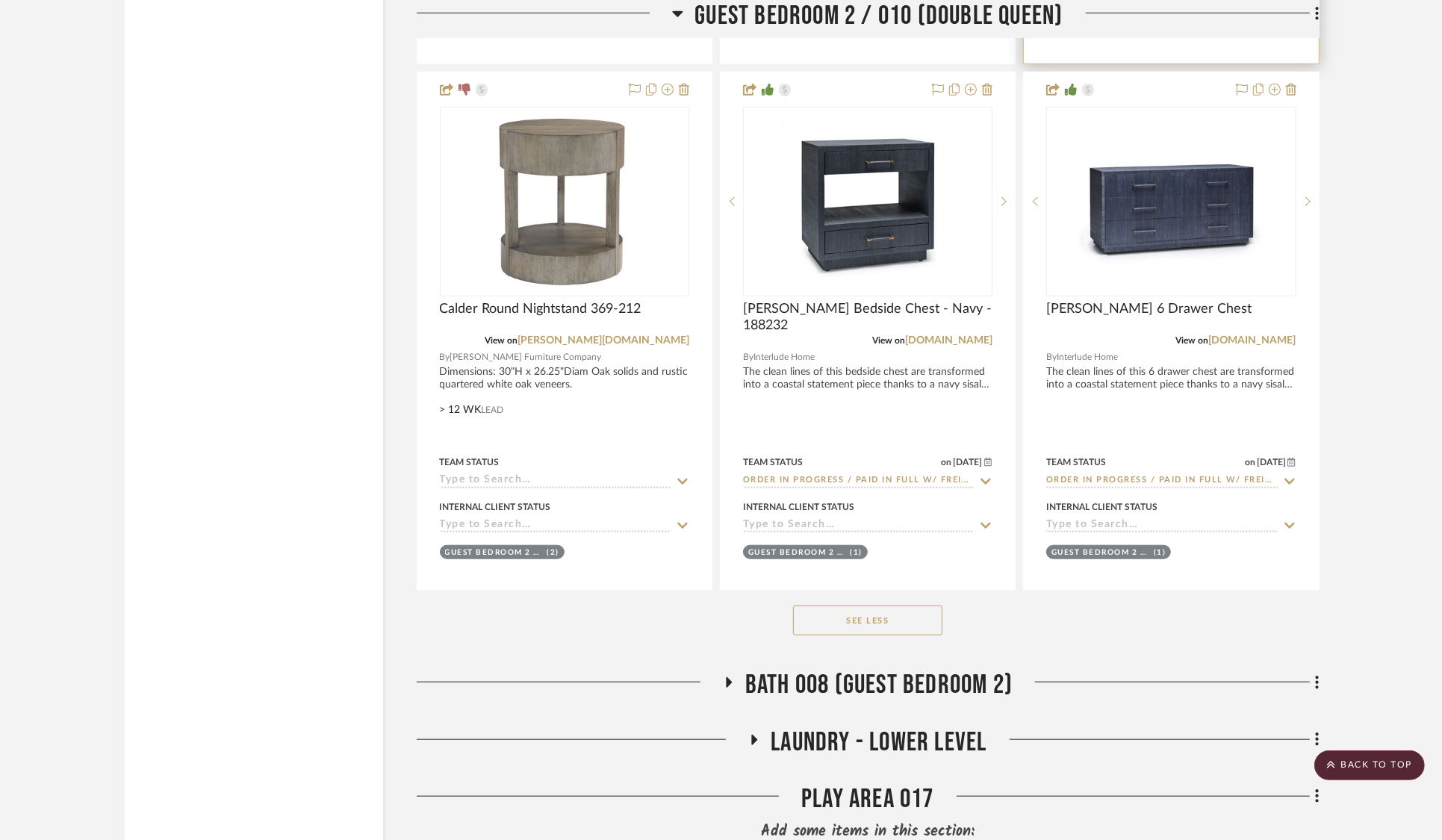
scroll to position [30016, 0]
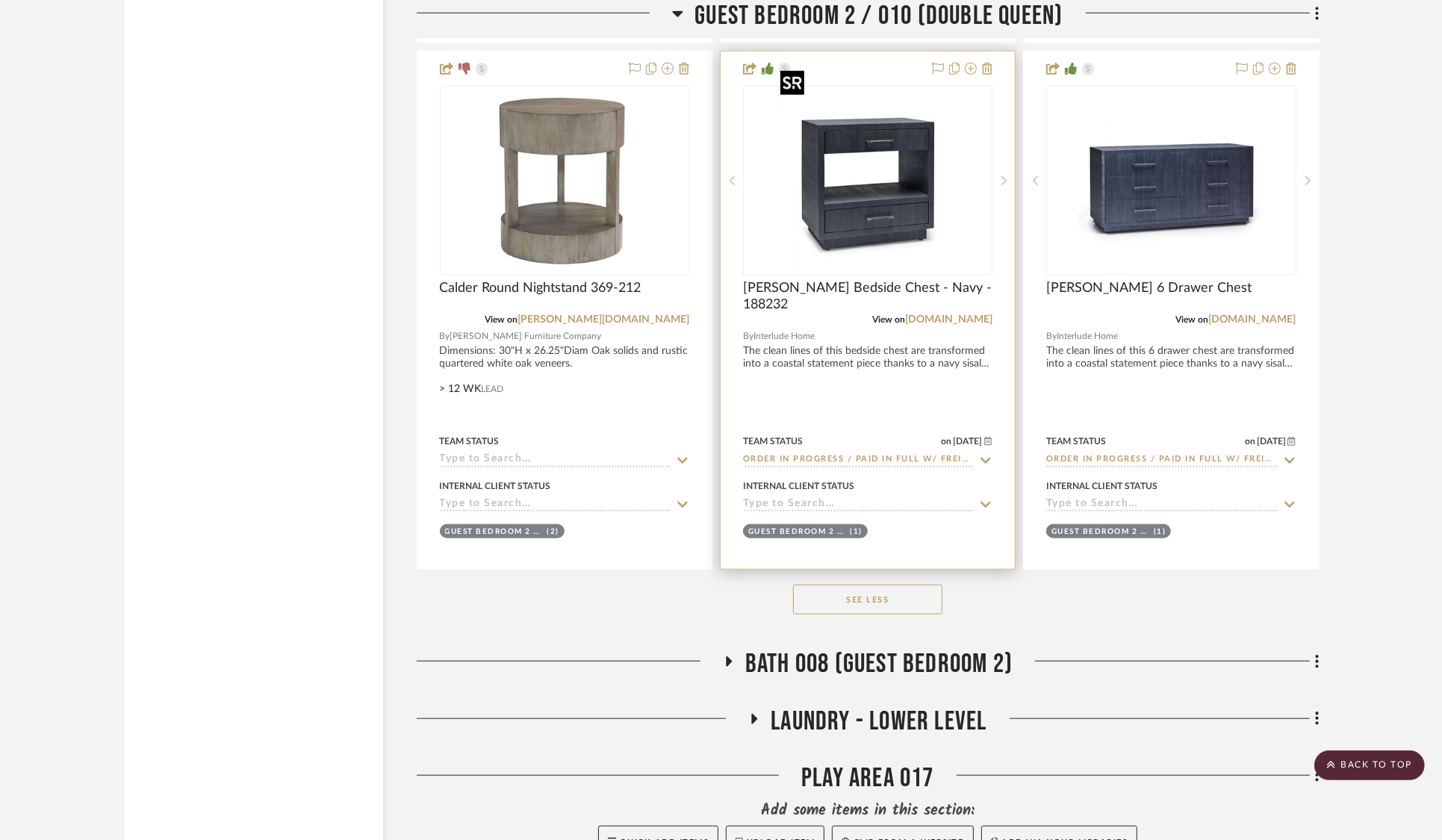
click at [873, 168] on img "0" at bounding box center [878, 180] width 187 height 187
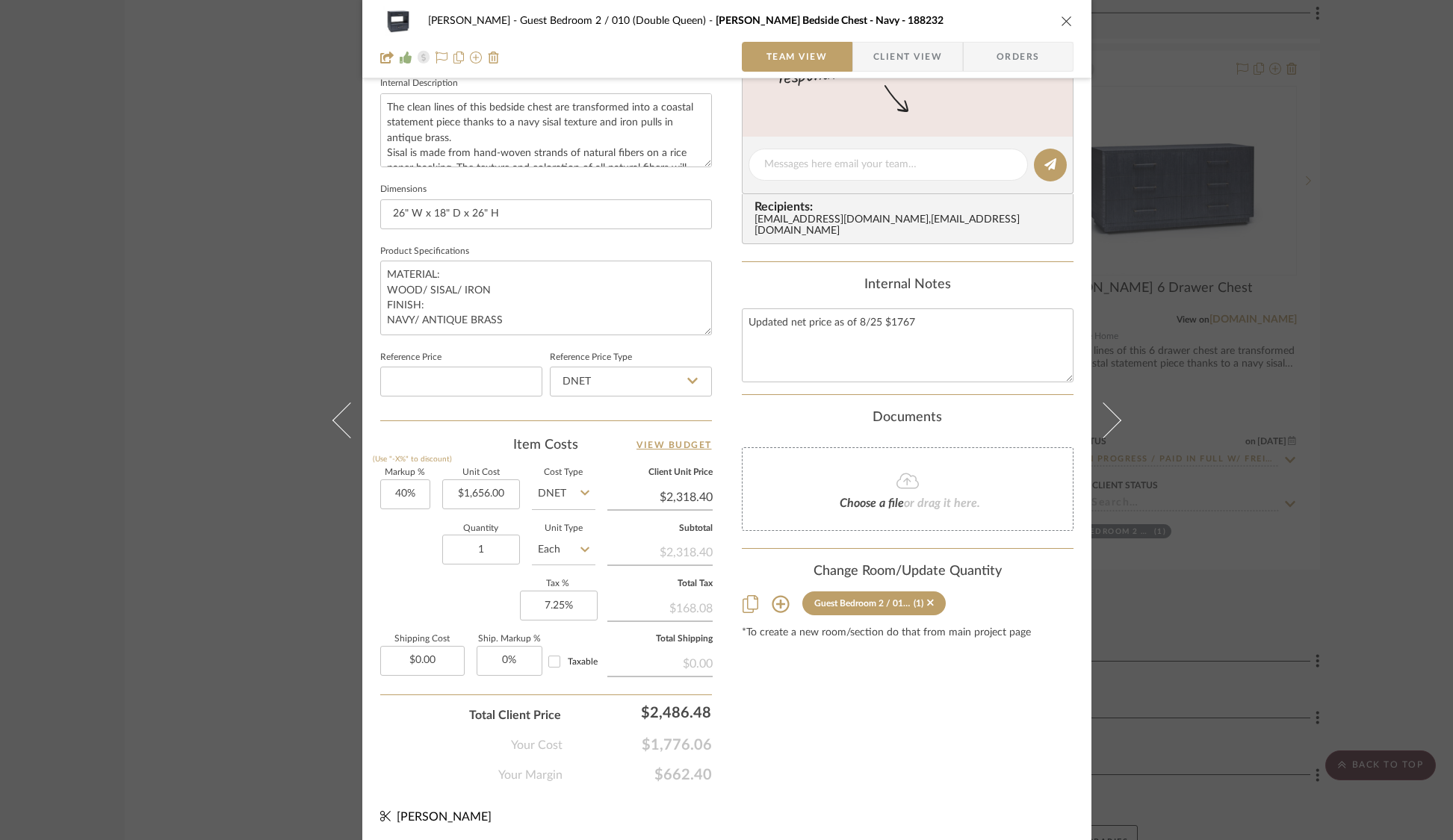
scroll to position [547, 0]
click at [1245, 76] on div "STERN Guest Bedroom 2 / 010 (Double Queen) Taylor Bedside Chest - Navy - 188232…" at bounding box center [726, 420] width 1453 height 840
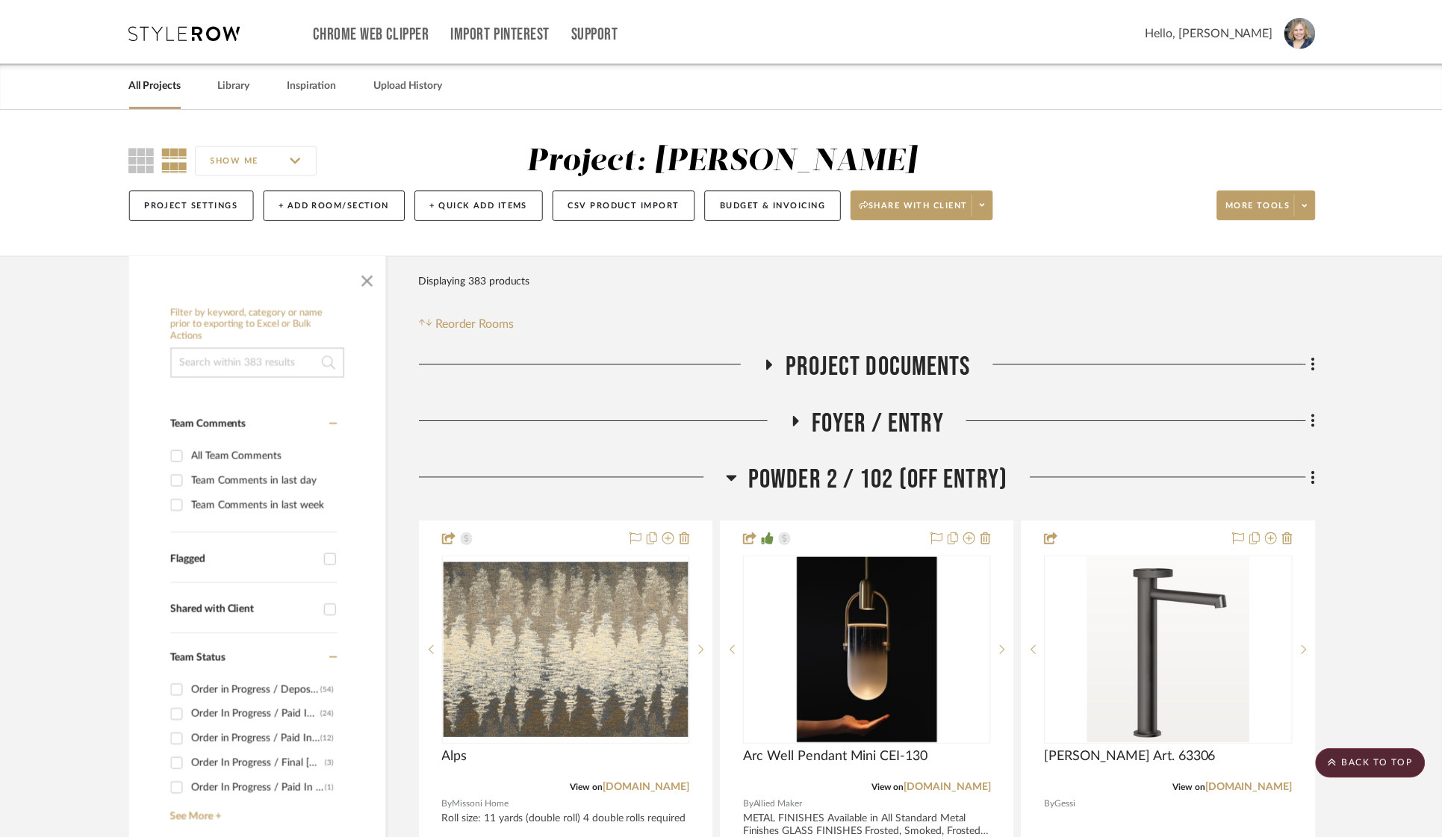
scroll to position [30016, 0]
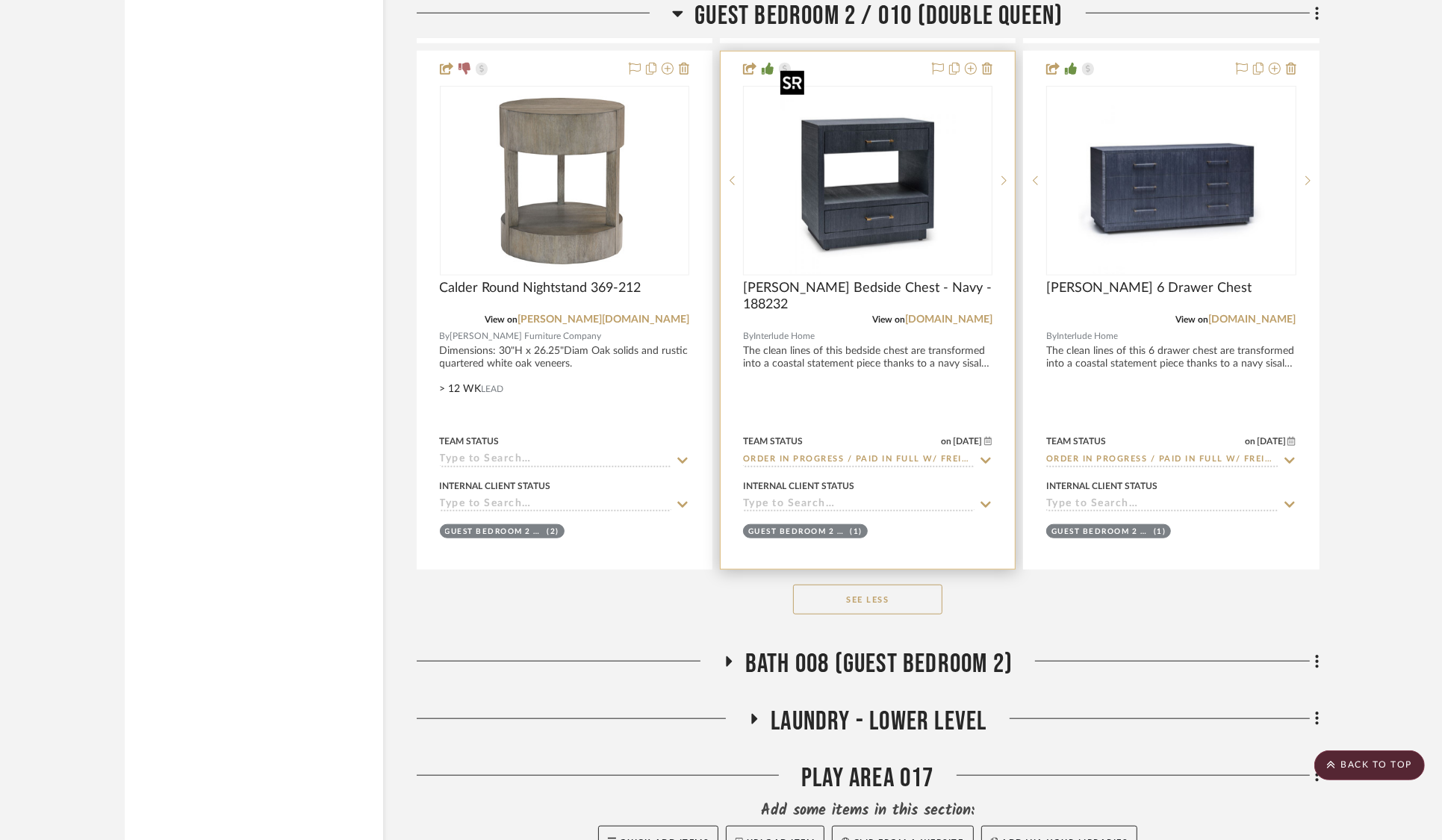
click at [864, 144] on img "0" at bounding box center [867, 180] width 187 height 187
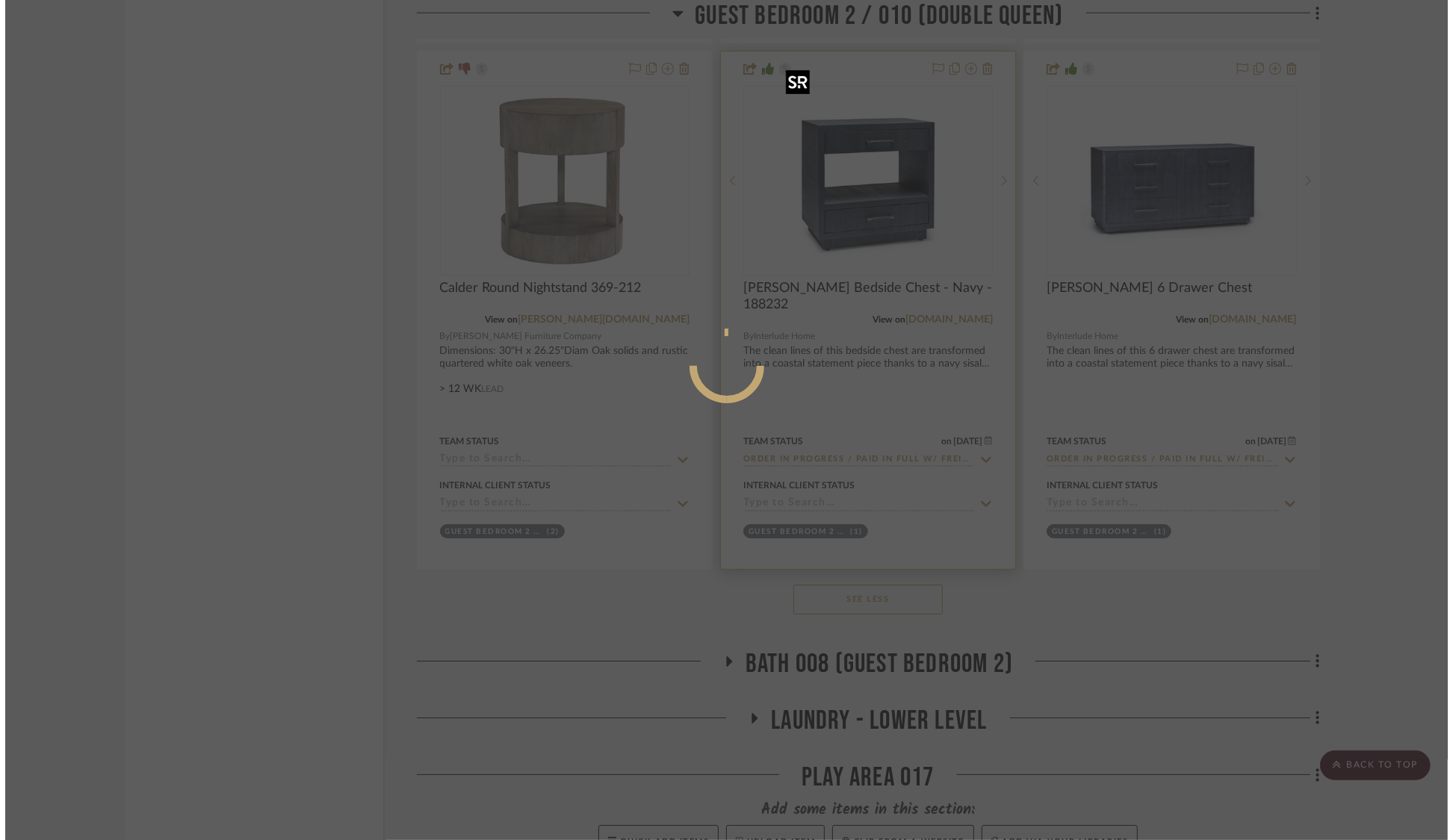
scroll to position [0, 0]
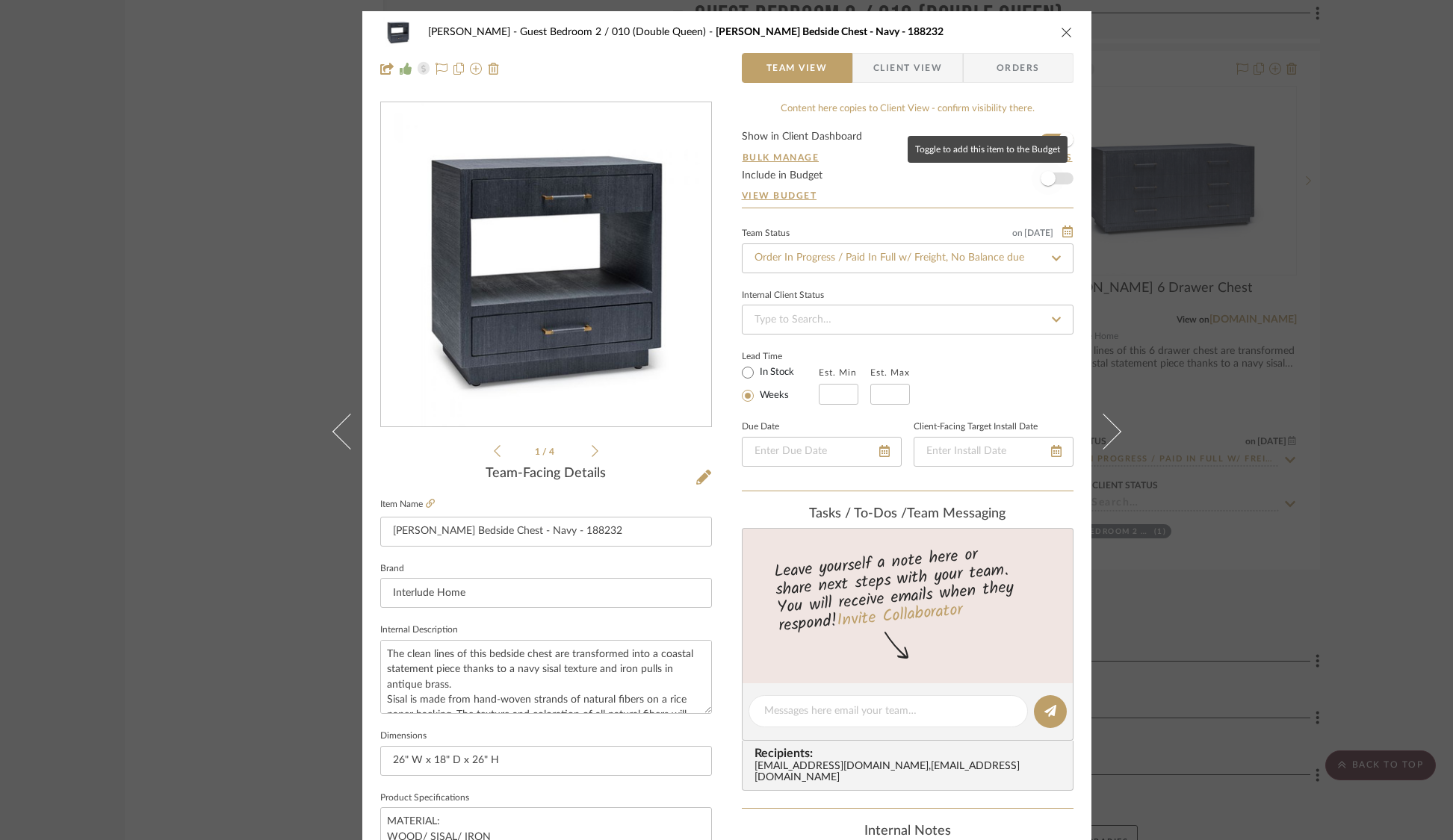
click at [1047, 178] on span "button" at bounding box center [1048, 178] width 15 height 15
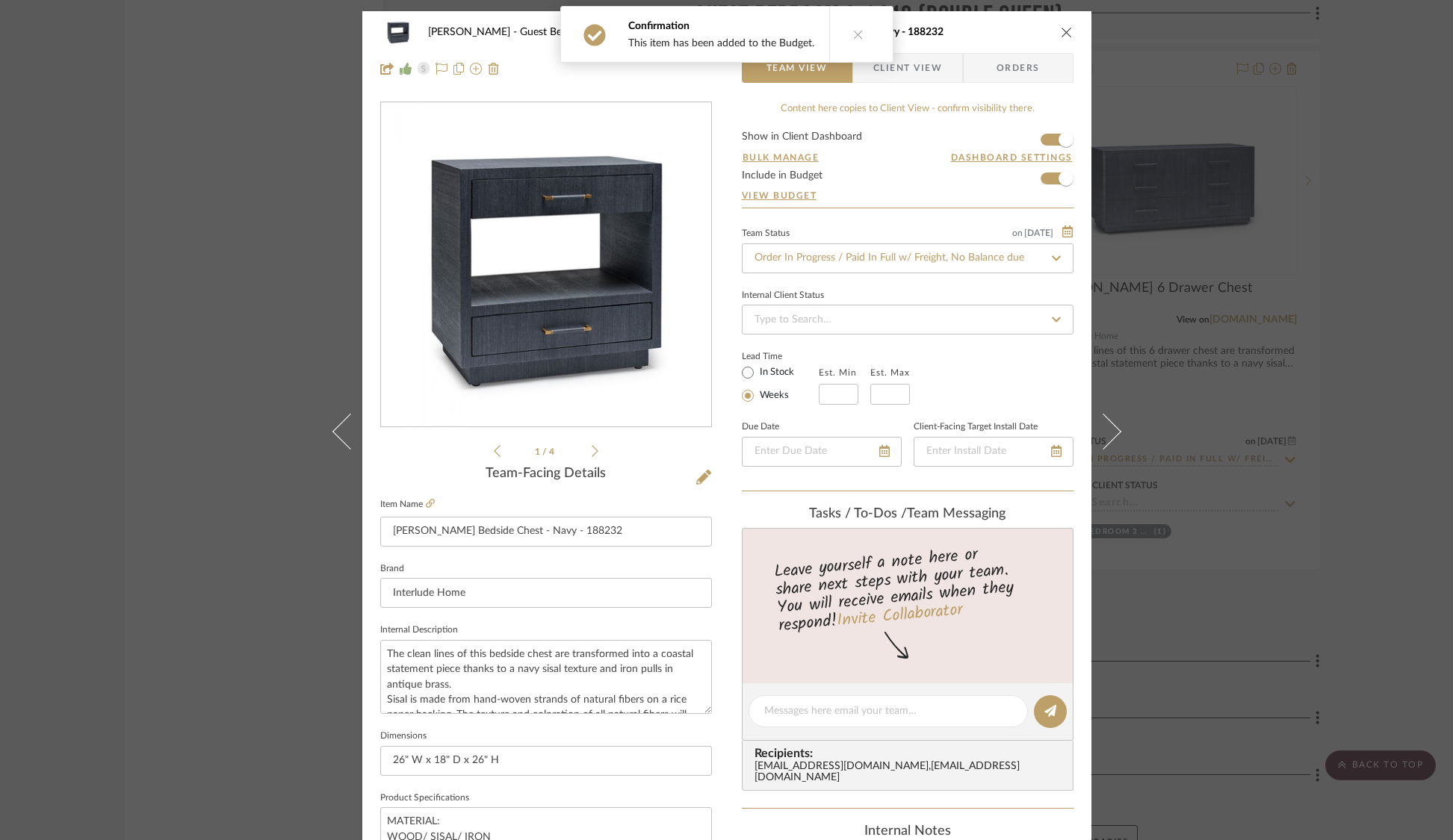
click at [1278, 106] on div "STERN Guest Bedroom 2 / 010 (Double Queen) Taylor Bedside Chest - Navy - 188232…" at bounding box center [726, 420] width 1453 height 840
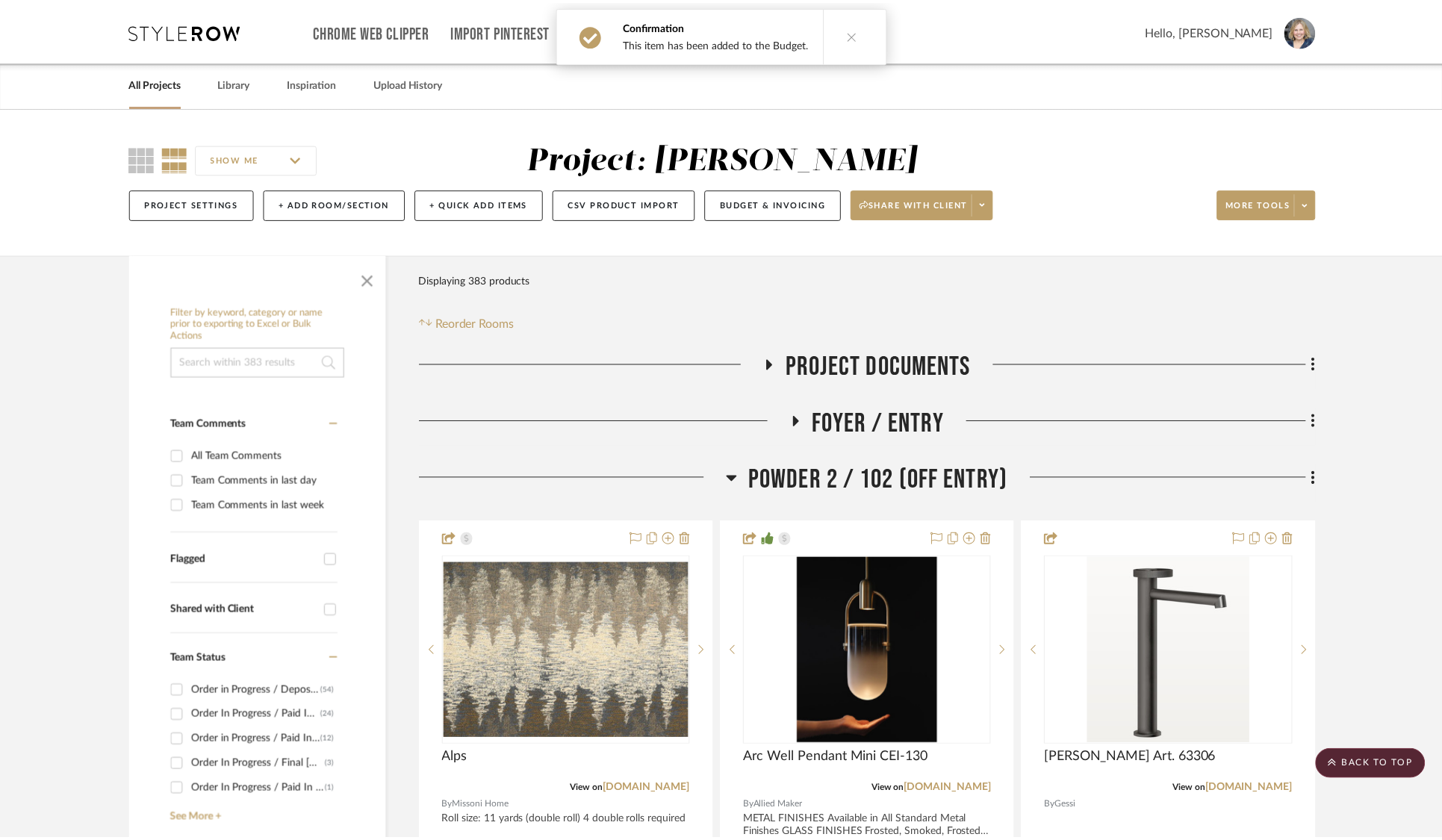
scroll to position [30016, 0]
